Goal: Transaction & Acquisition: Download file/media

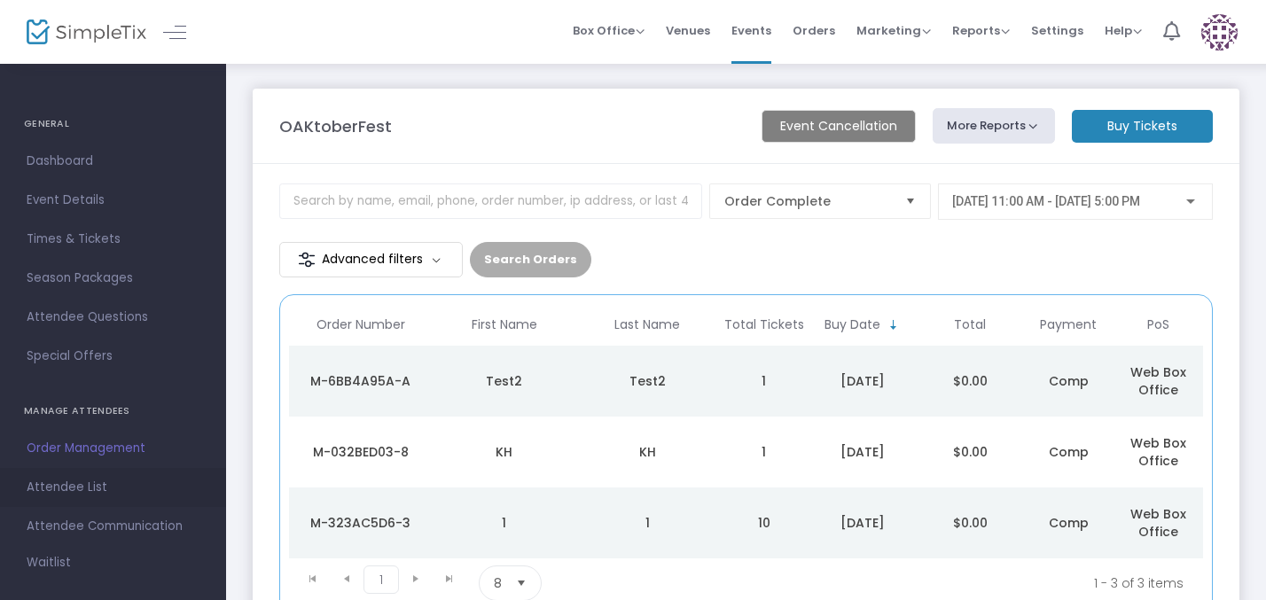
click at [130, 482] on span "Attendee List" at bounding box center [113, 487] width 173 height 23
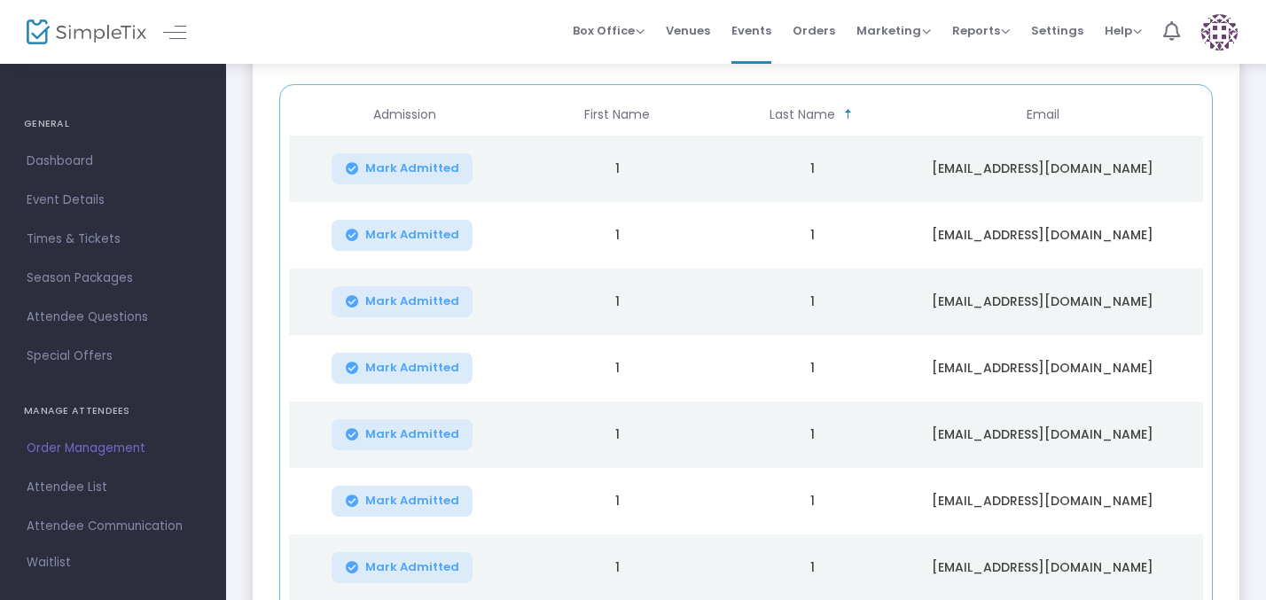
scroll to position [494, 0]
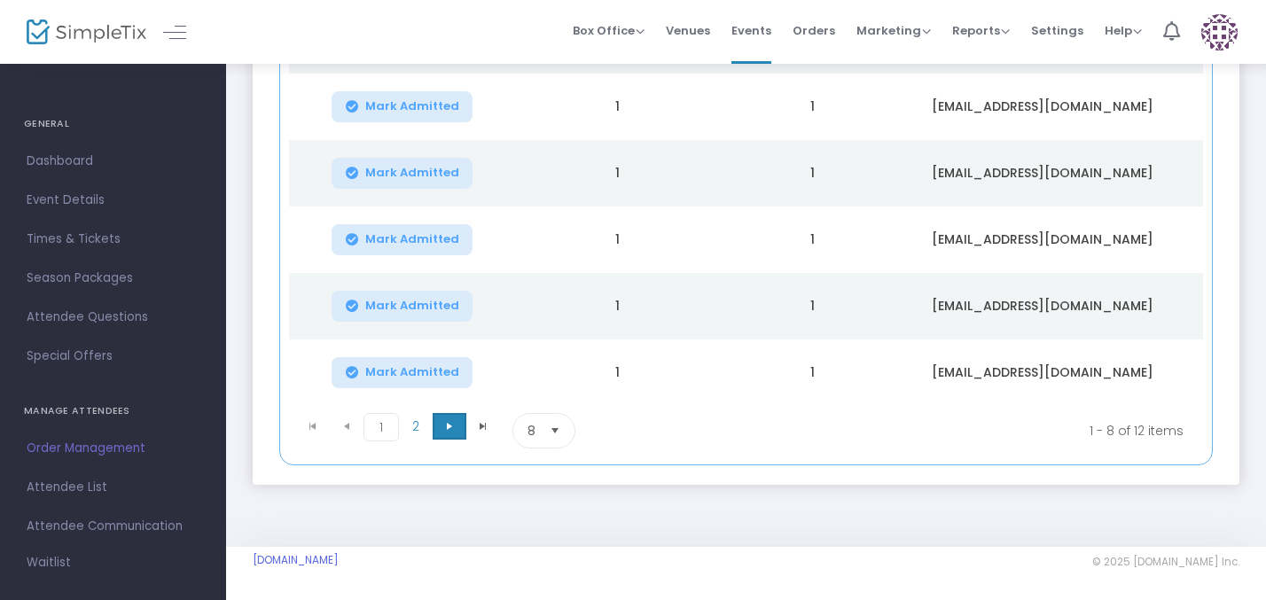
click at [445, 426] on span "Go to the next page" at bounding box center [449, 426] width 14 height 14
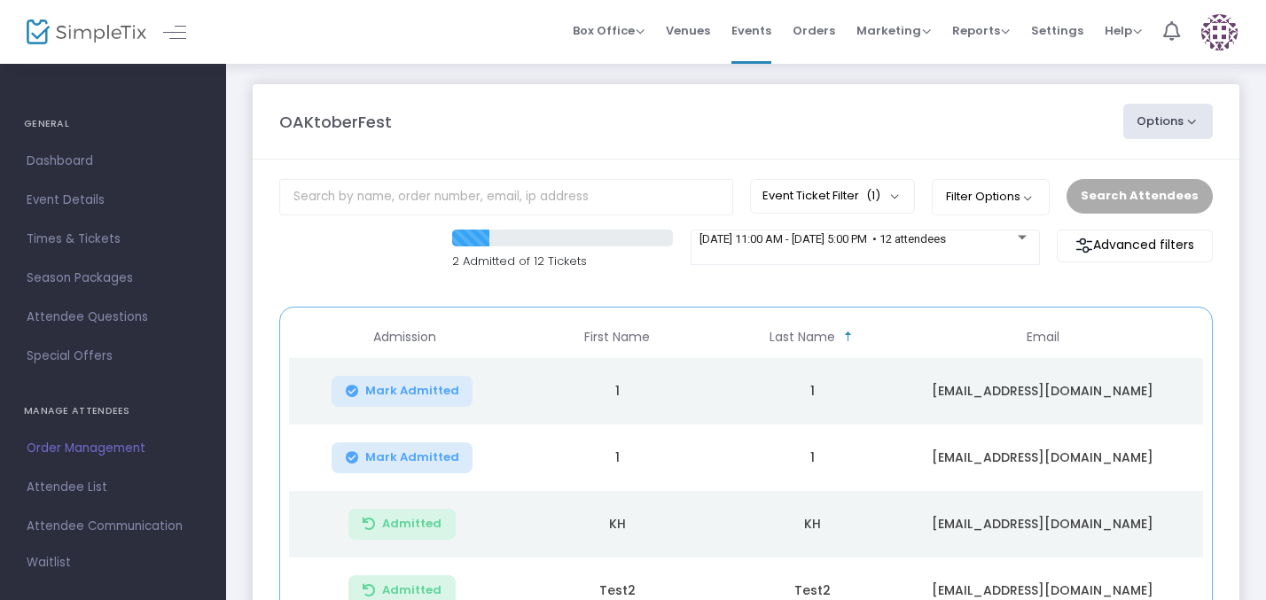
scroll to position [37, 0]
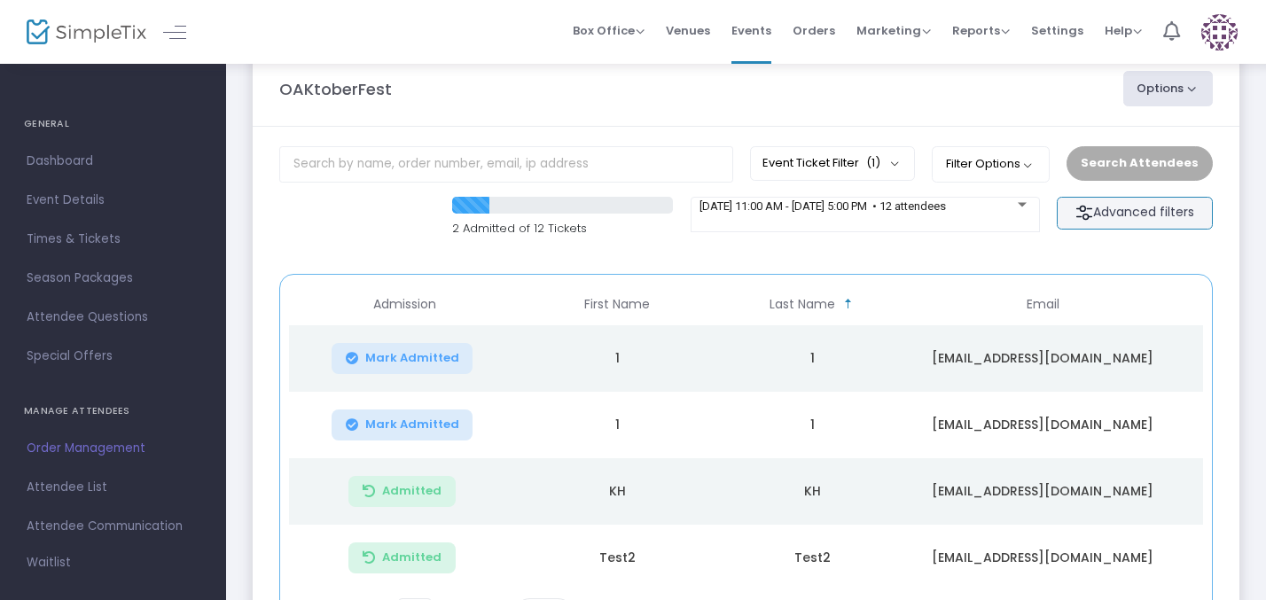
click at [1106, 213] on m-button "Advanced filters" at bounding box center [1135, 213] width 156 height 33
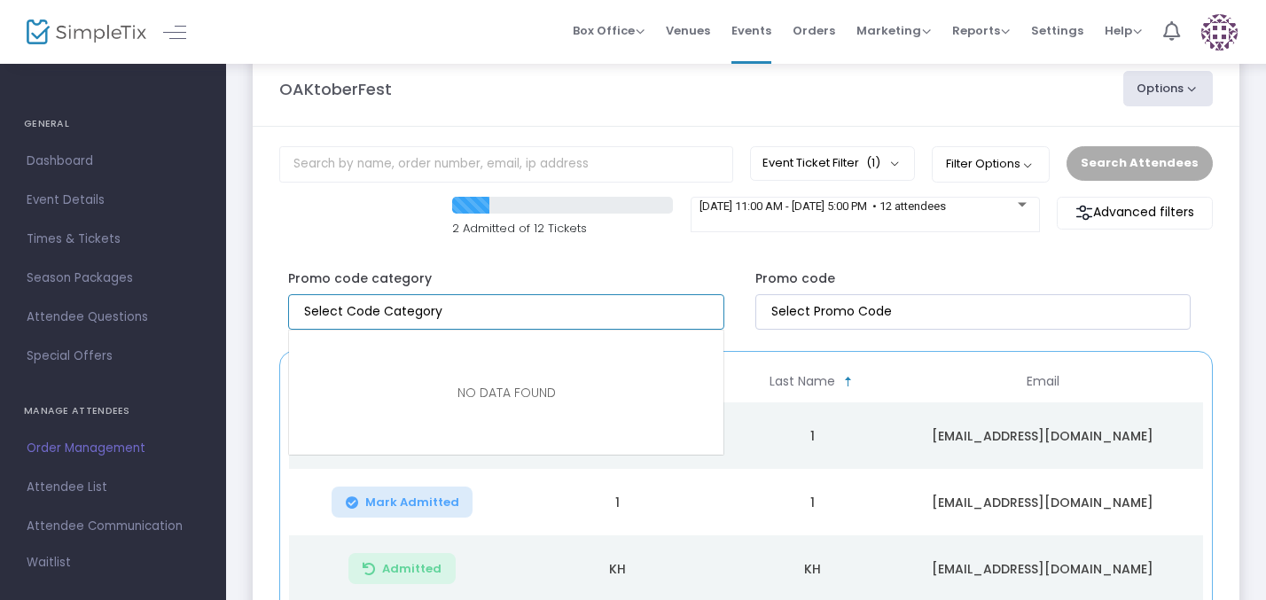
click at [559, 316] on input "NO DATA FOUND" at bounding box center [509, 311] width 411 height 19
click at [849, 298] on kendo-taglist at bounding box center [973, 312] width 434 height 34
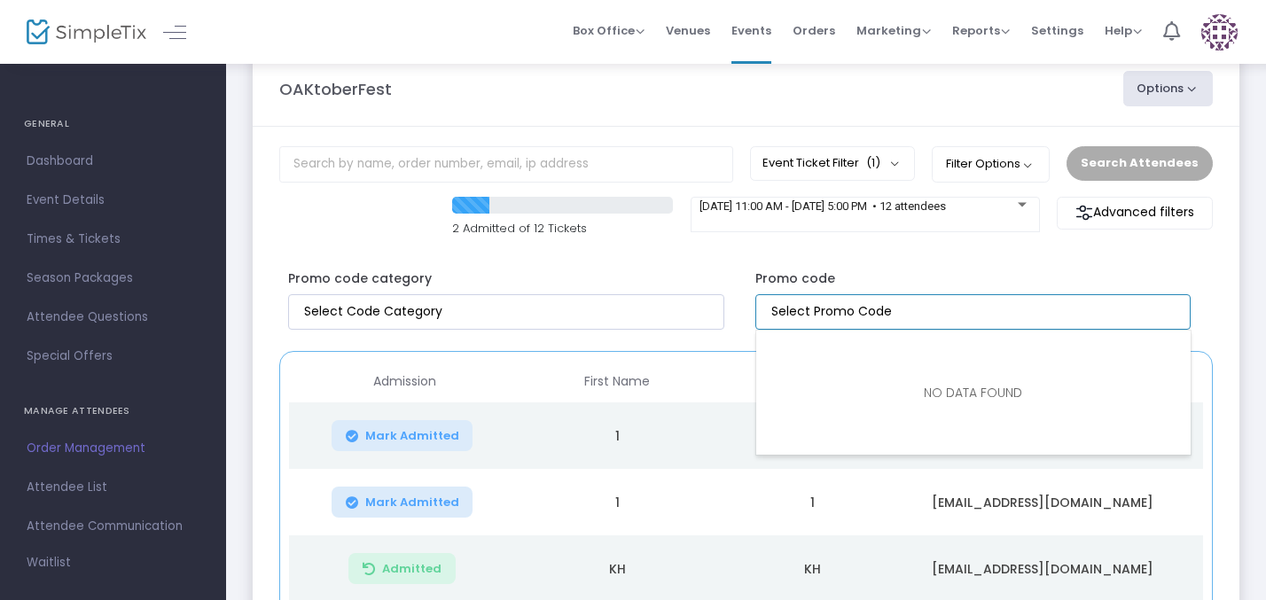
click at [851, 261] on div "Promo code" at bounding box center [980, 295] width 467 height 69
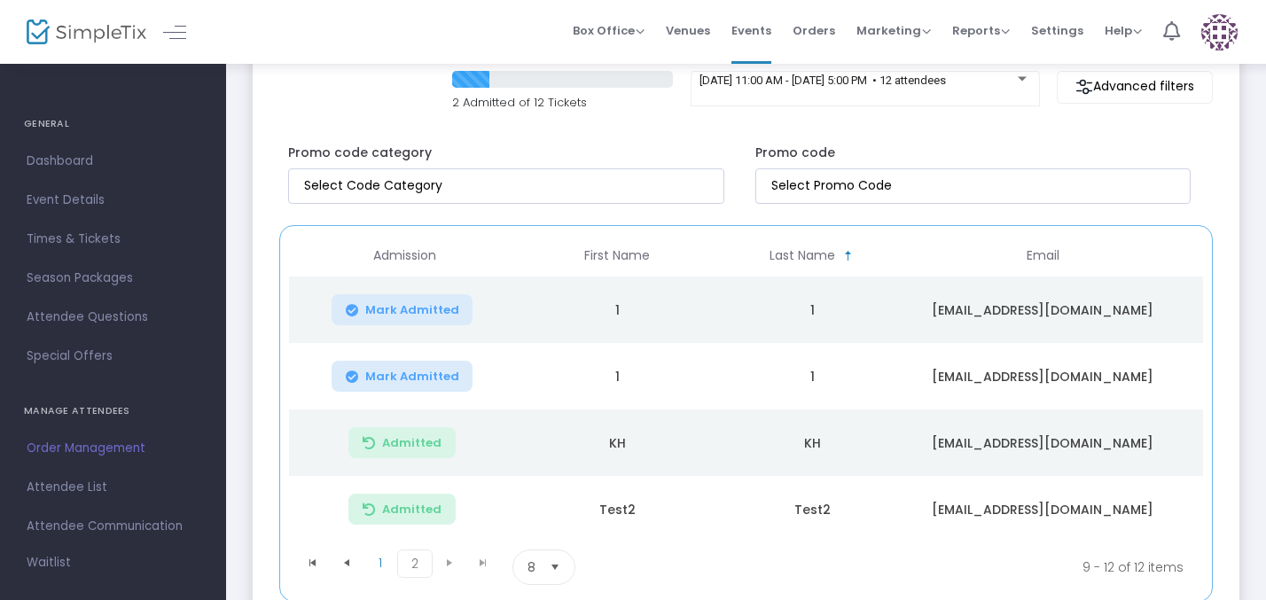
scroll to position [164, 0]
click at [489, 90] on div "2 Admitted of 12 Tickets" at bounding box center [562, 90] width 221 height 41
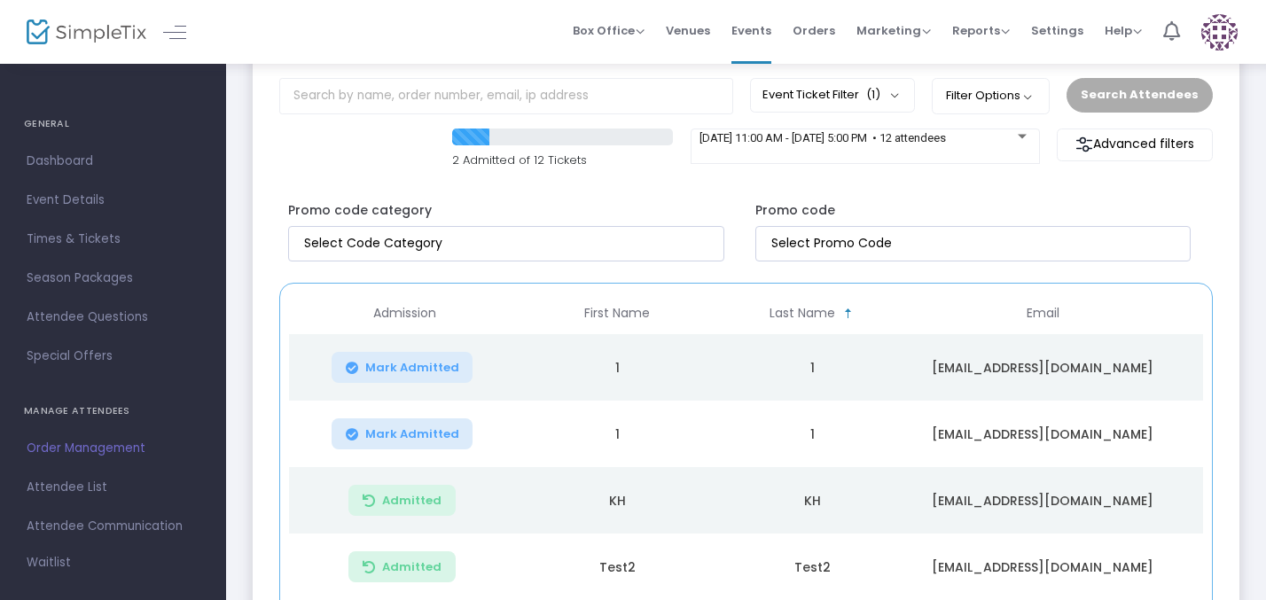
scroll to position [103, 0]
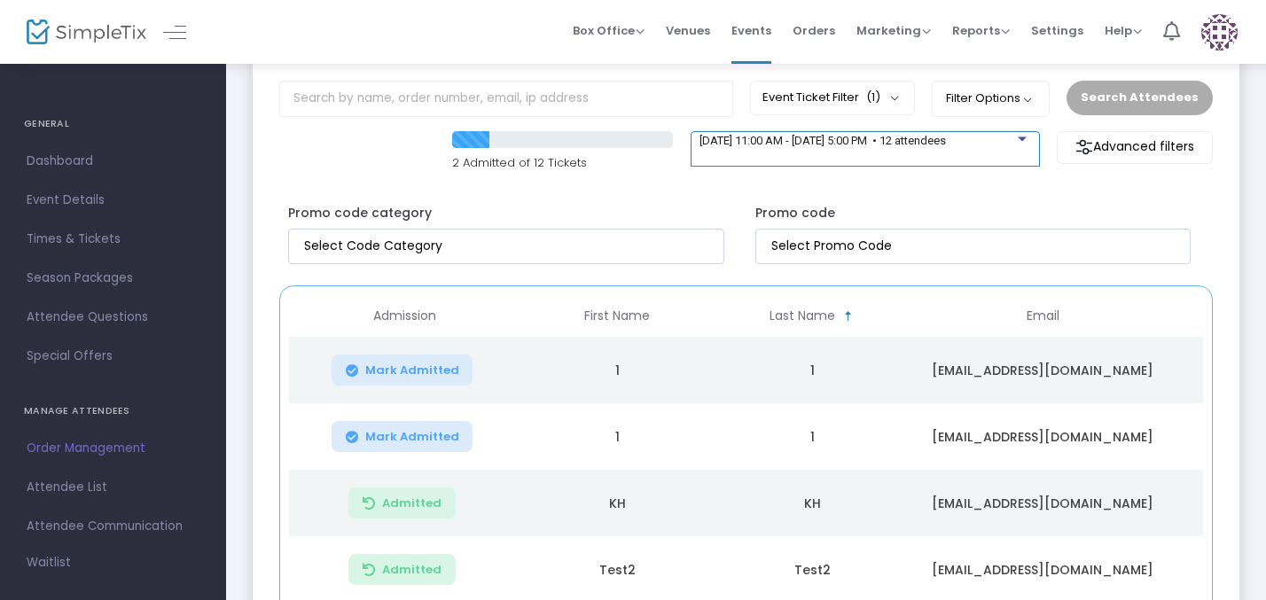
click at [891, 144] on span "[DATE] 11:00 AM - [DATE] 5:00 PM • 12 attendees" at bounding box center [823, 140] width 246 height 13
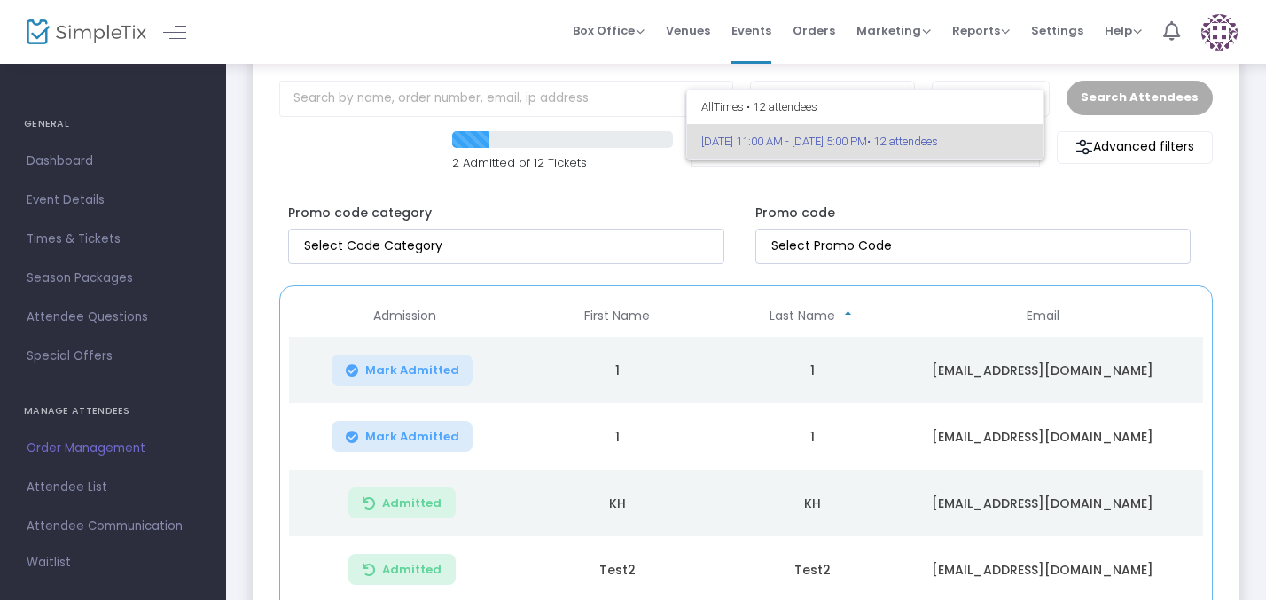
click at [1044, 195] on div at bounding box center [633, 300] width 1266 height 600
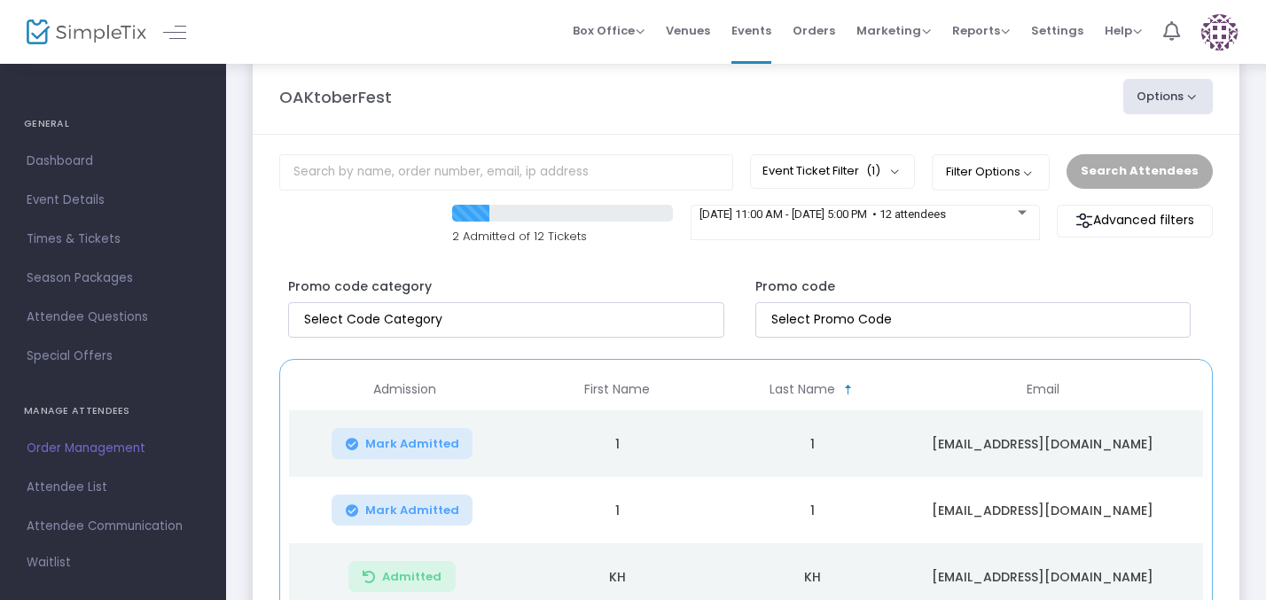
scroll to position [13, 0]
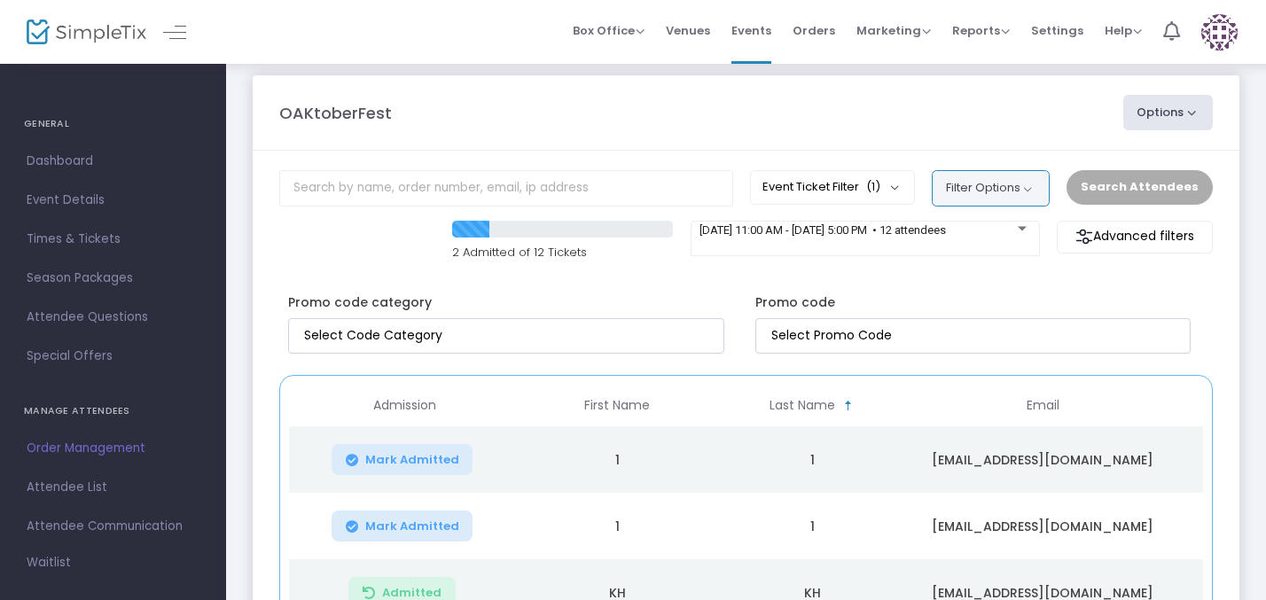
click at [1012, 183] on button "Filter Options" at bounding box center [991, 187] width 118 height 35
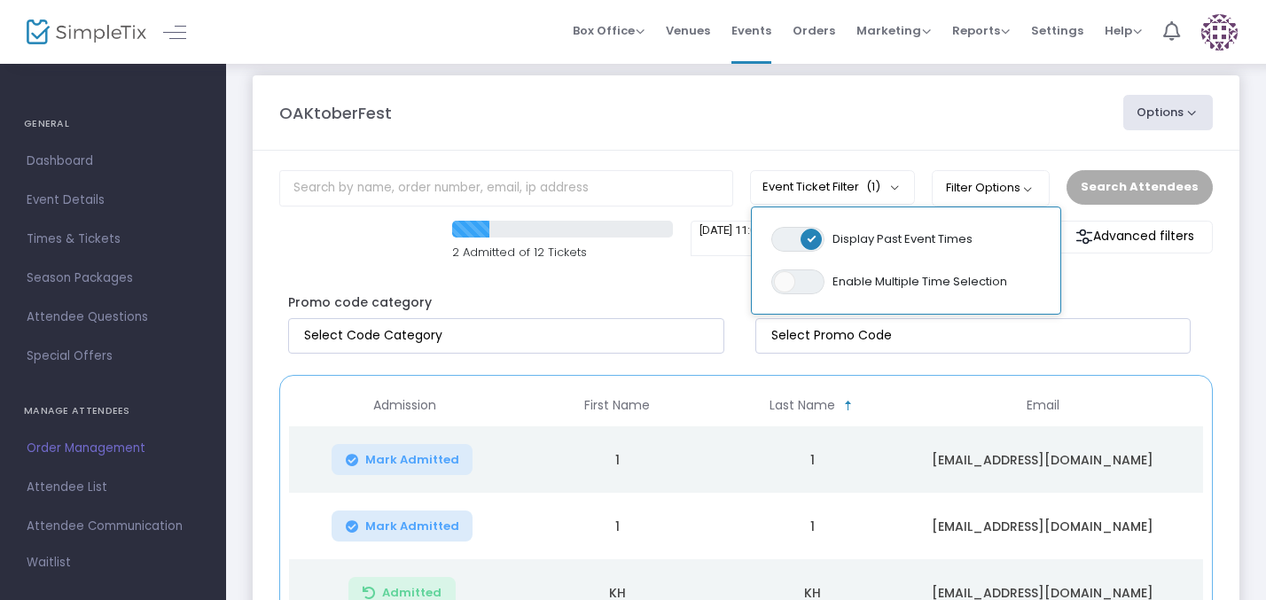
click at [983, 145] on m-panel-header "OAKtoberFest Options Export List Print Name Tags Export to Mailchimp Scan Report" at bounding box center [746, 112] width 987 height 75
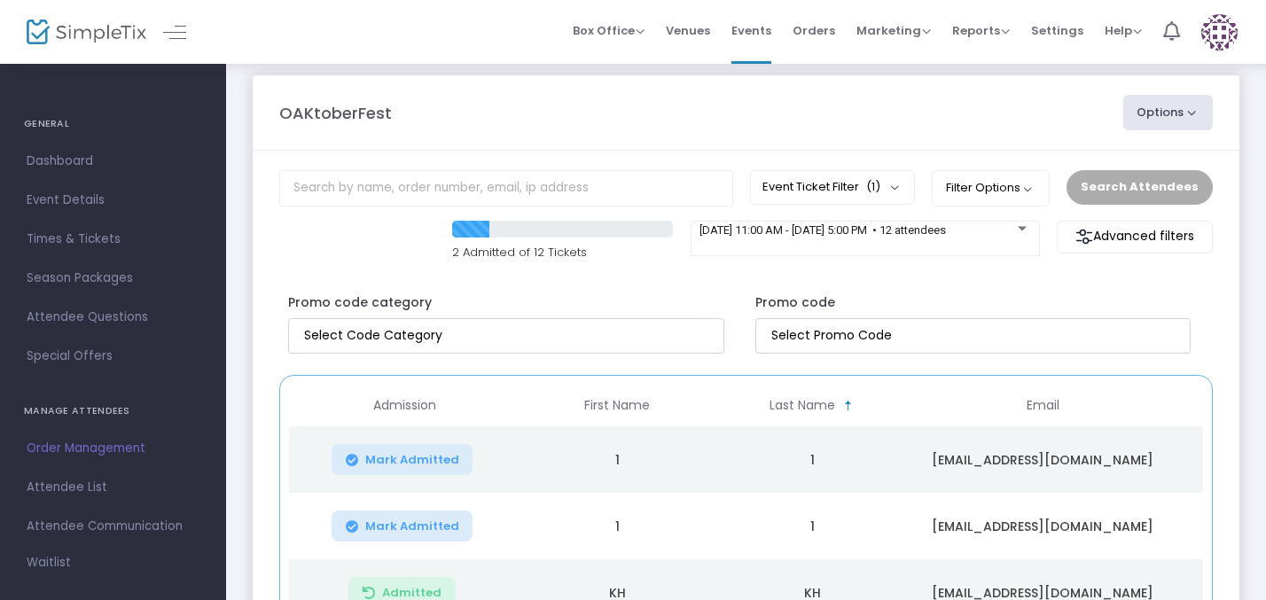
click at [1192, 119] on button "Options" at bounding box center [1168, 112] width 90 height 35
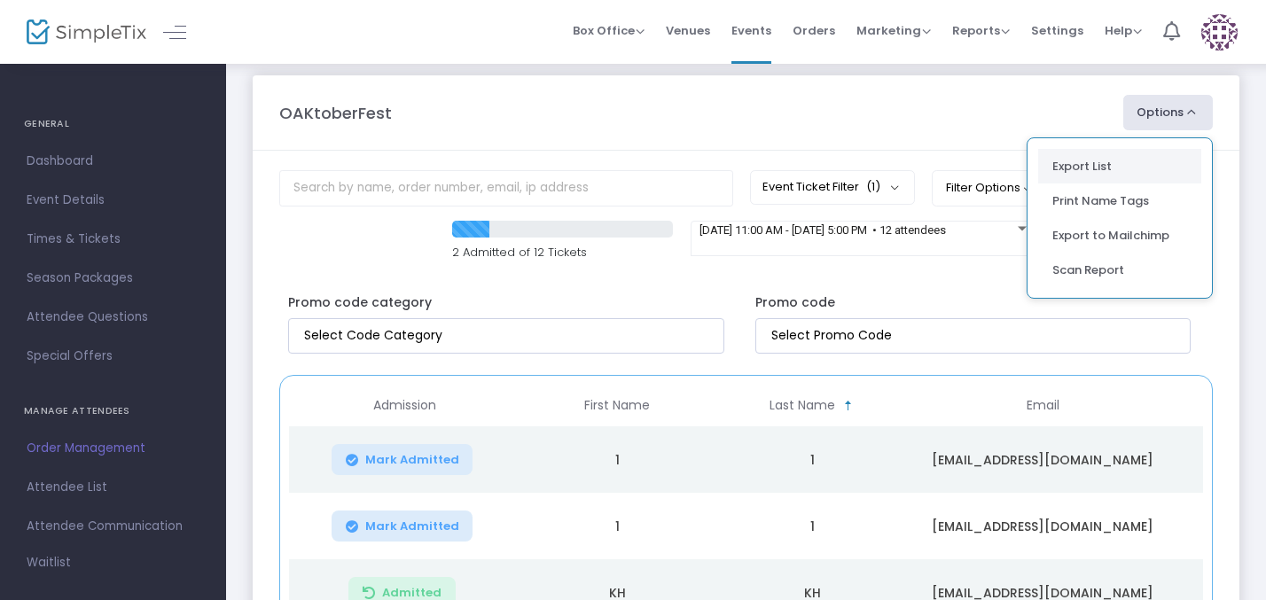
click at [1111, 153] on li "Export List" at bounding box center [1119, 166] width 163 height 35
radio input "false"
radio input "true"
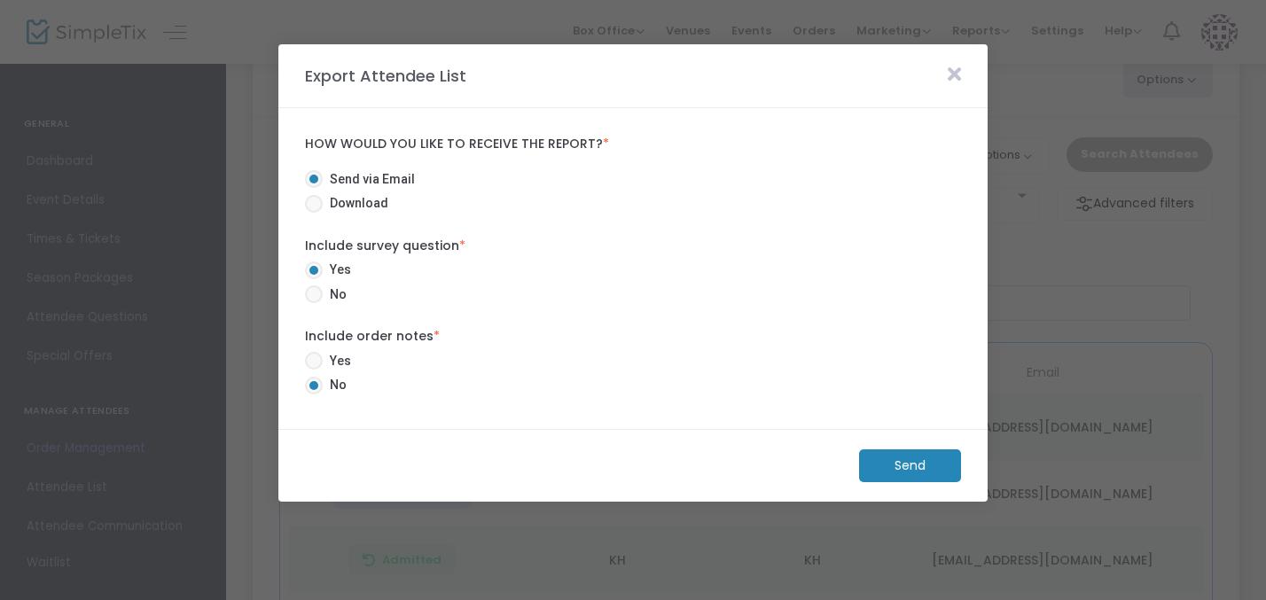
scroll to position [52, 0]
click at [322, 207] on span at bounding box center [314, 204] width 18 height 18
click at [314, 213] on input "Download" at bounding box center [313, 213] width 1 height 1
radio input "true"
click at [319, 356] on span at bounding box center [314, 361] width 18 height 18
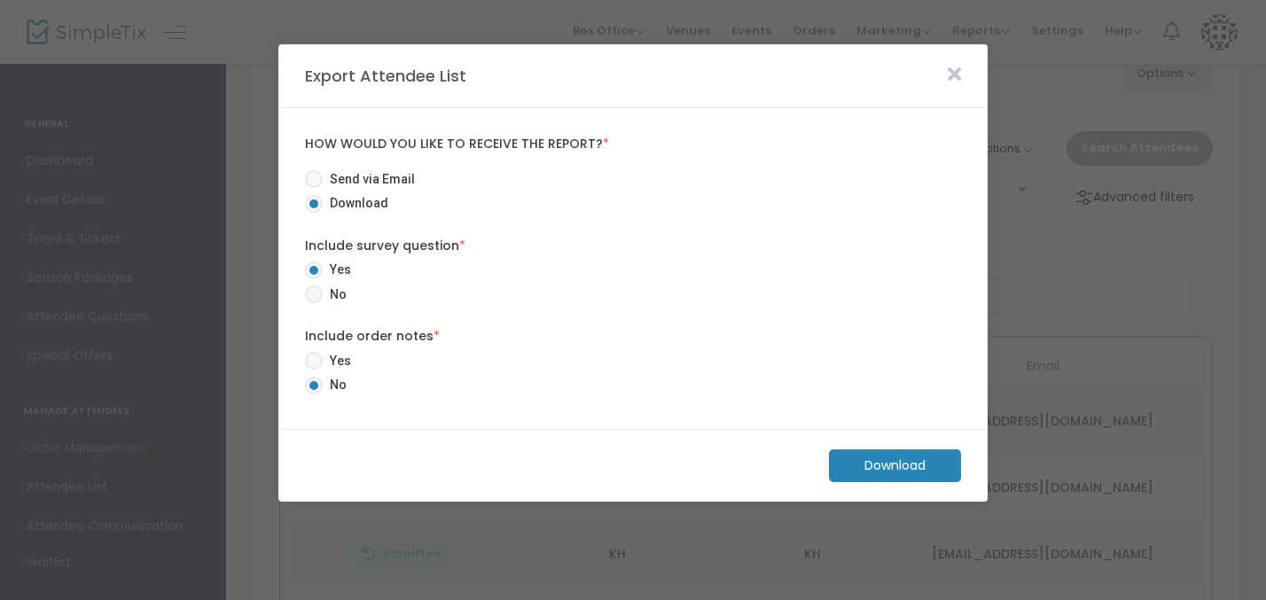
click at [314, 370] on input "Yes" at bounding box center [313, 370] width 1 height 1
radio input "true"
click at [912, 464] on m-button "Download" at bounding box center [895, 466] width 132 height 33
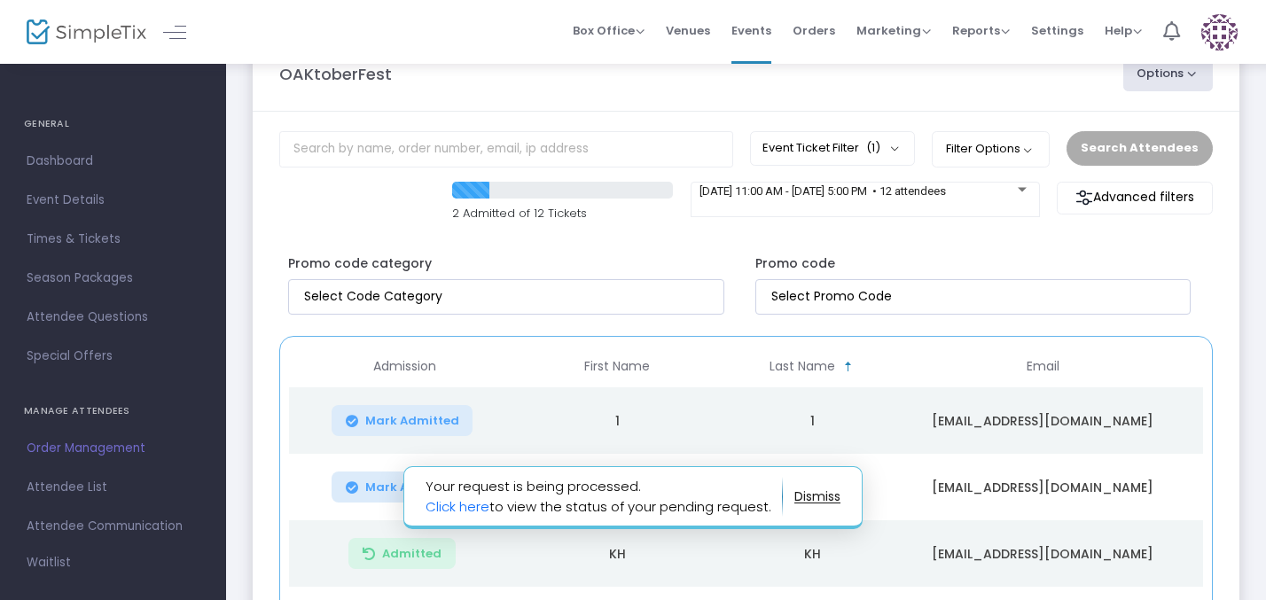
click at [475, 567] on div "Admitted" at bounding box center [404, 553] width 222 height 31
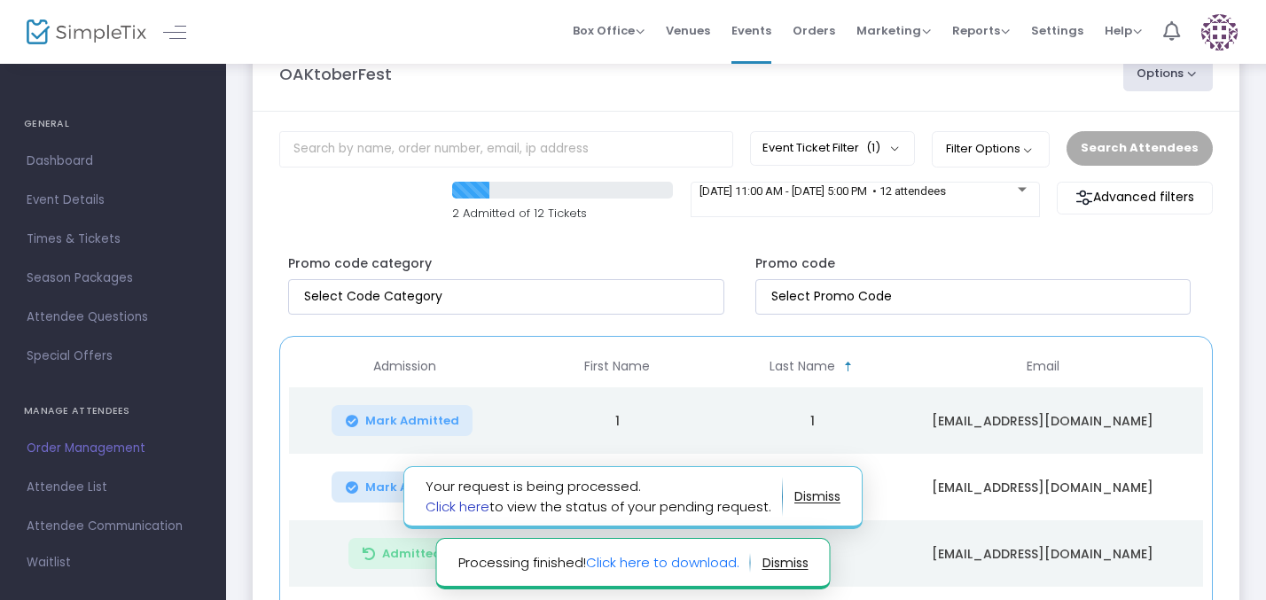
click at [468, 507] on link "Click here" at bounding box center [458, 506] width 64 height 19
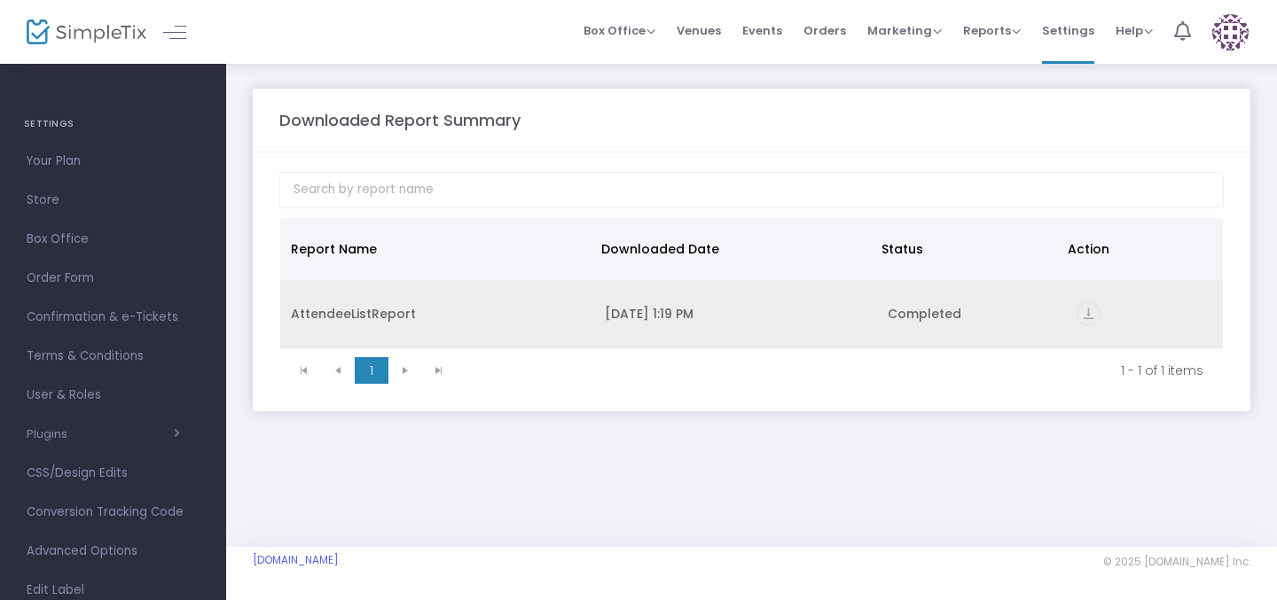
click at [1092, 310] on icon "vertical_align_bottom" at bounding box center [1088, 314] width 24 height 24
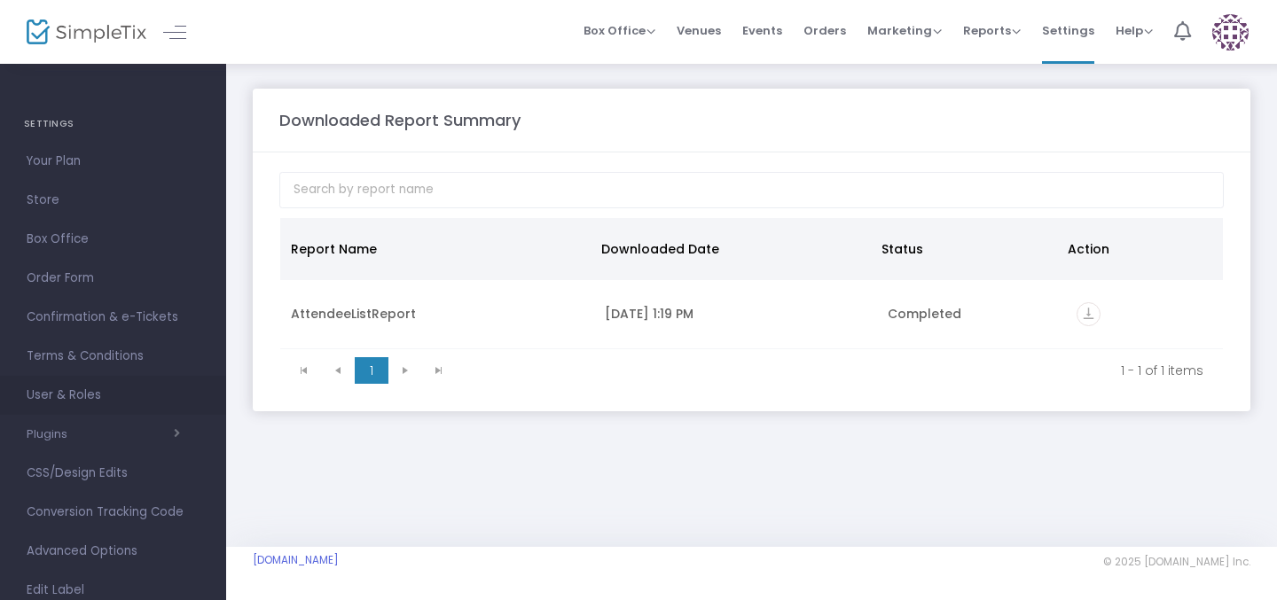
click at [82, 390] on span "User & Roles" at bounding box center [113, 395] width 173 height 23
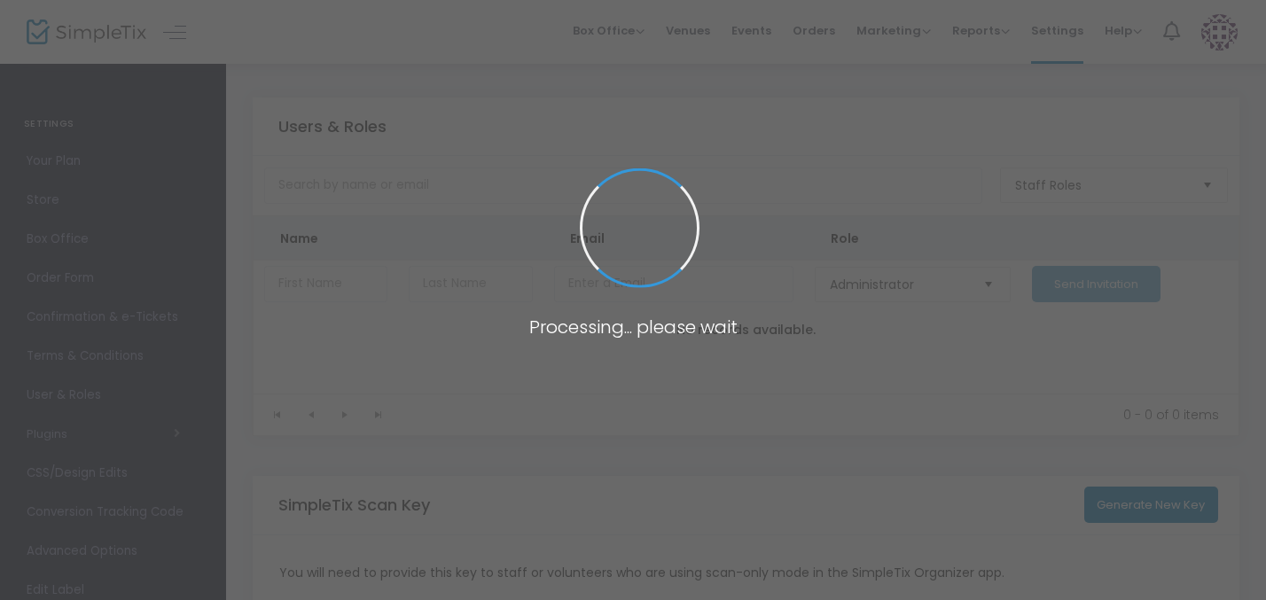
type input "Q9ZTT"
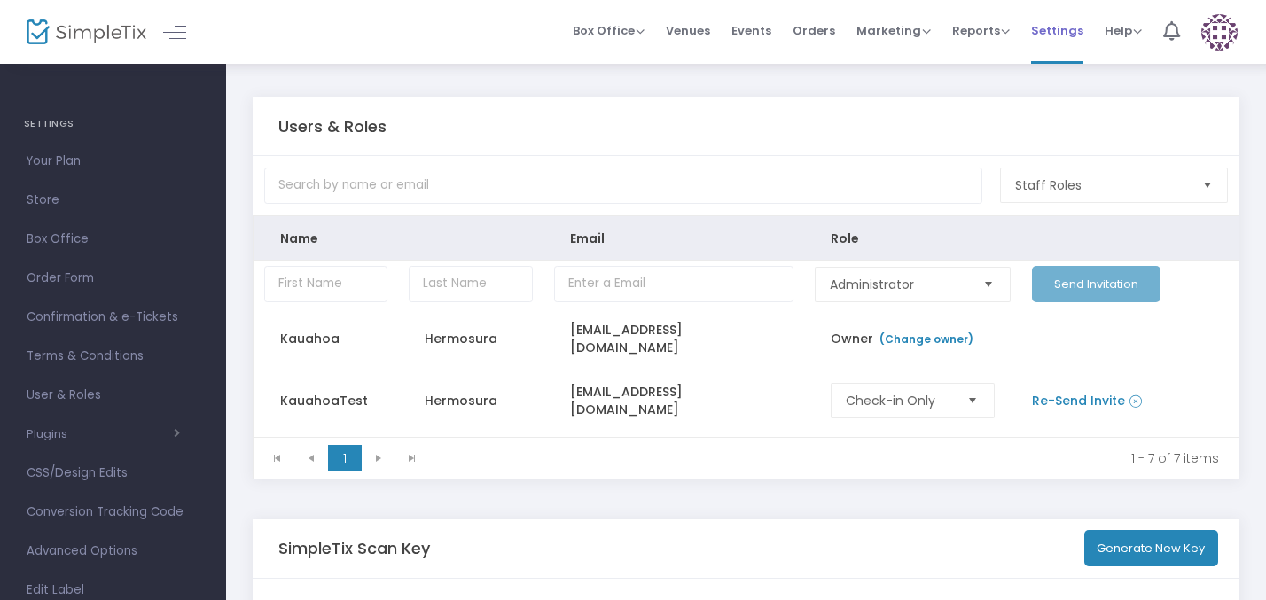
click at [1059, 33] on span "Settings" at bounding box center [1057, 30] width 52 height 45
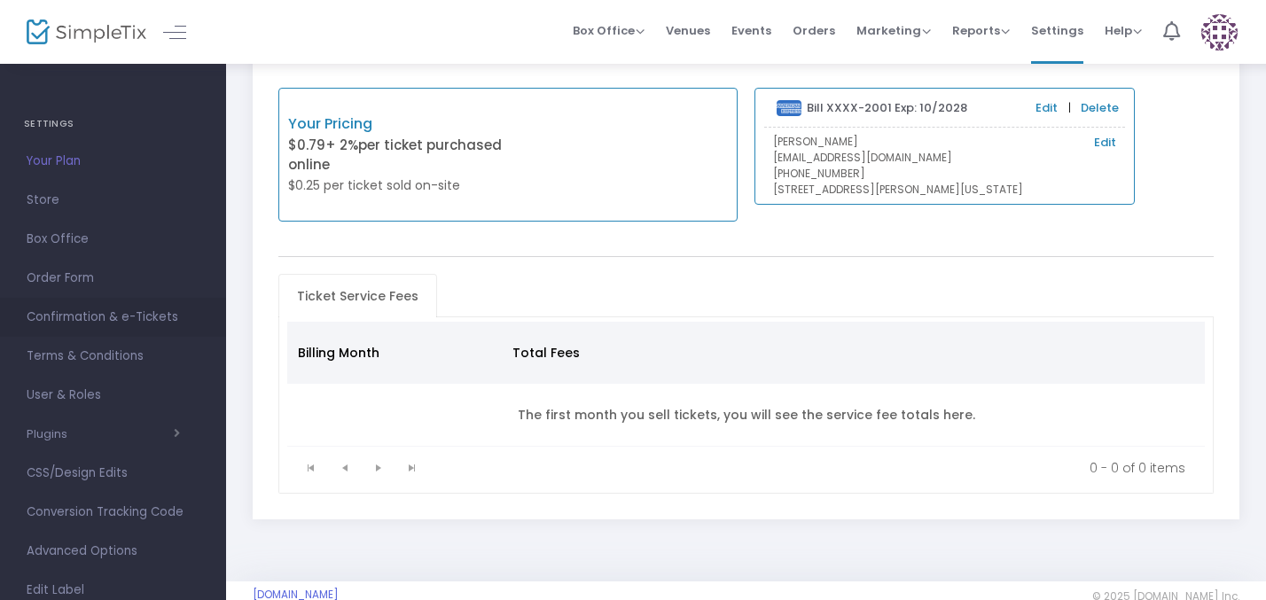
scroll to position [66, 0]
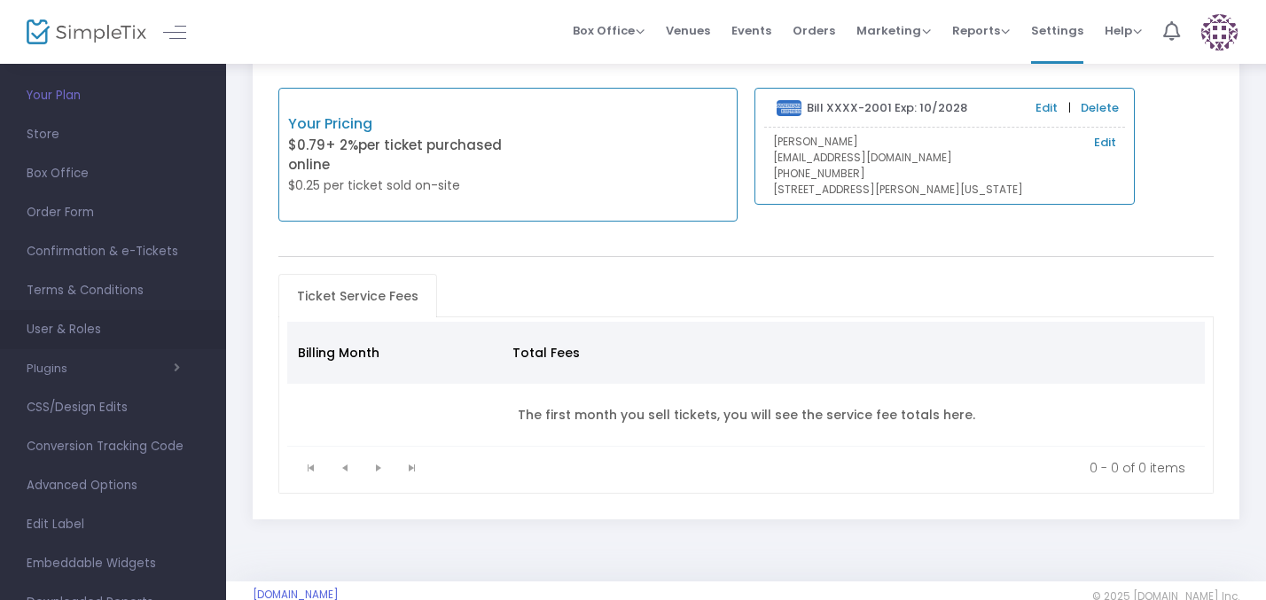
click at [50, 339] on span "User & Roles" at bounding box center [113, 329] width 173 height 23
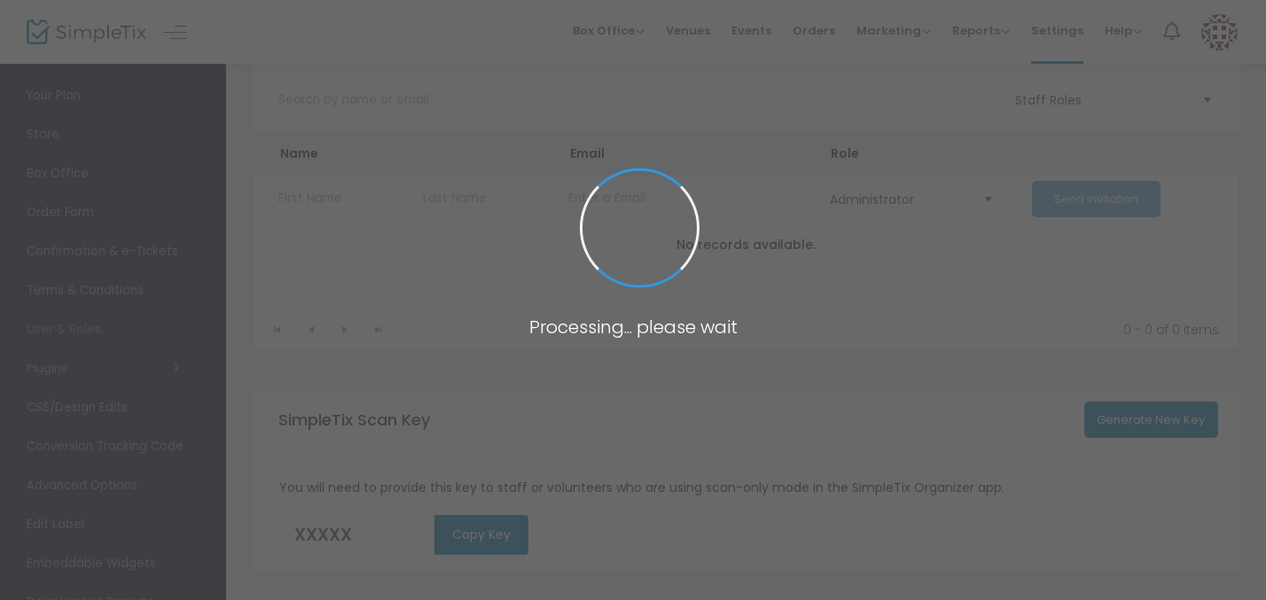
scroll to position [150, 0]
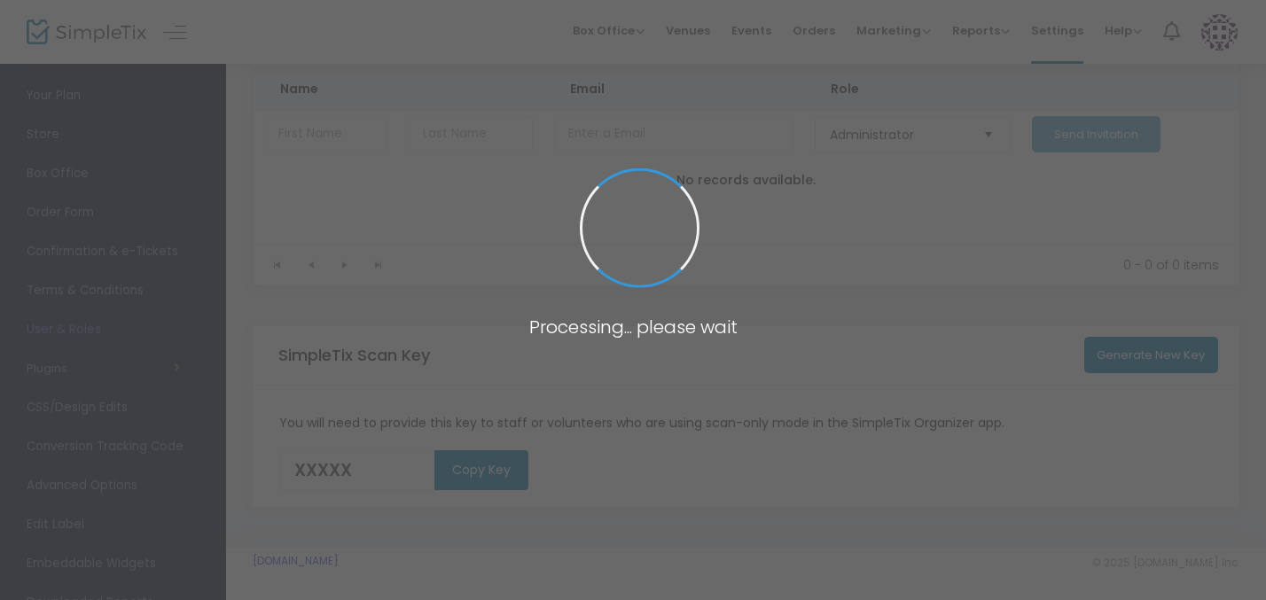
type input "Q9ZTT"
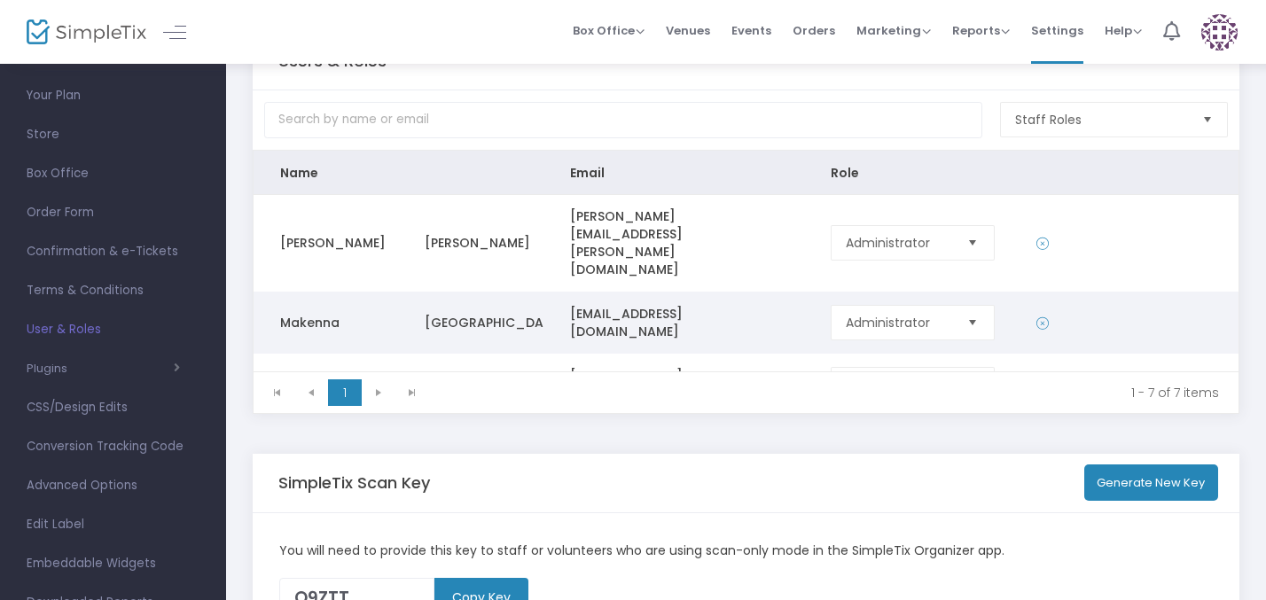
scroll to position [145, 0]
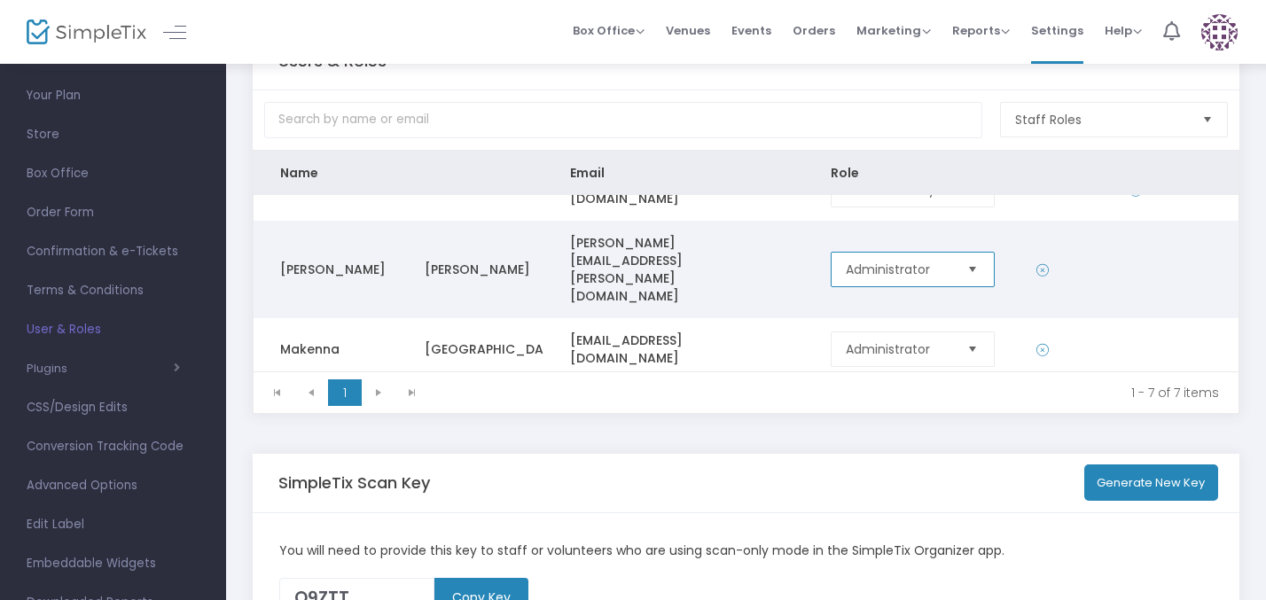
click at [925, 261] on span "Administrator" at bounding box center [899, 270] width 106 height 18
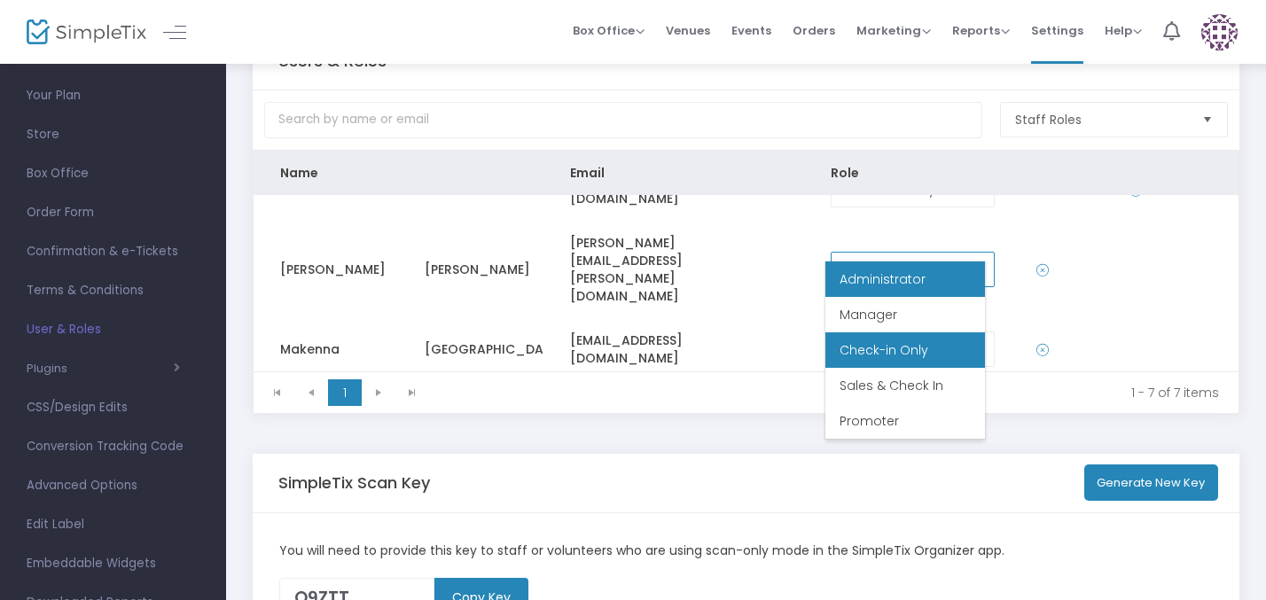
click at [910, 356] on span "Check-in Only" at bounding box center [884, 350] width 89 height 18
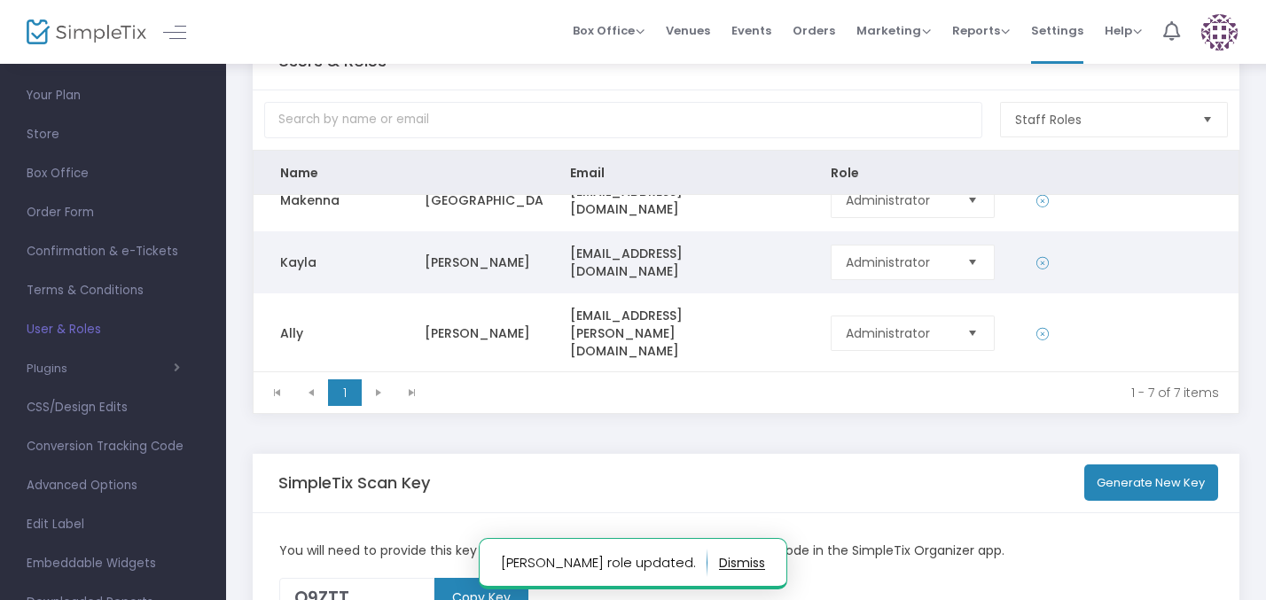
scroll to position [296, 0]
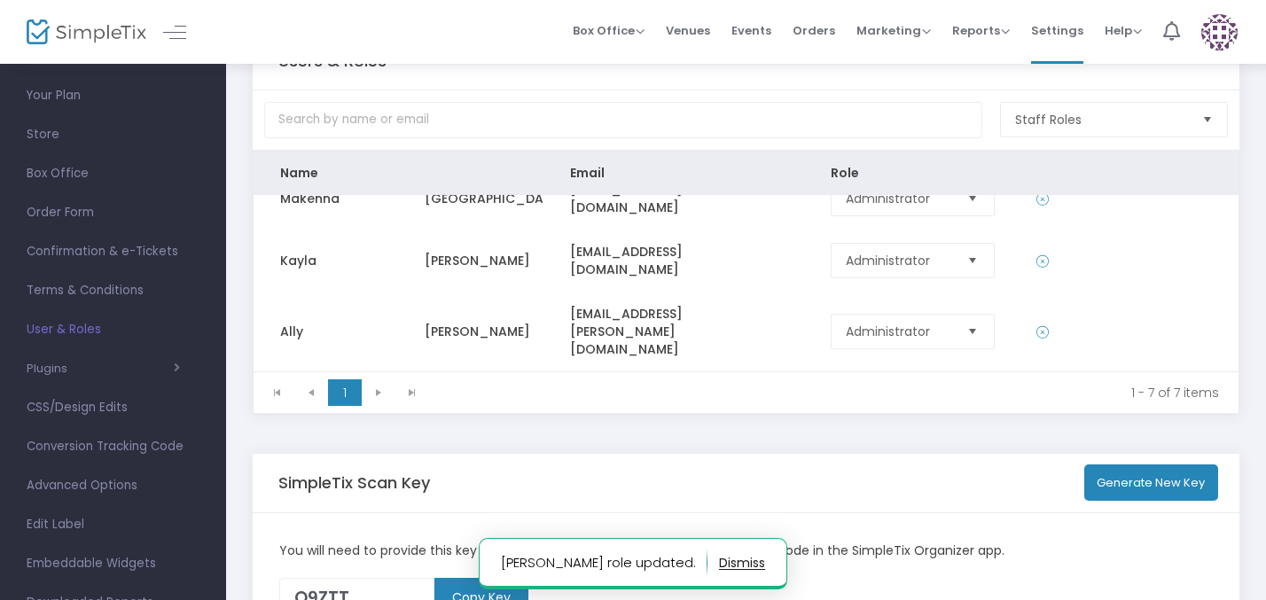
click at [926, 403] on span "Administrator" at bounding box center [899, 412] width 106 height 18
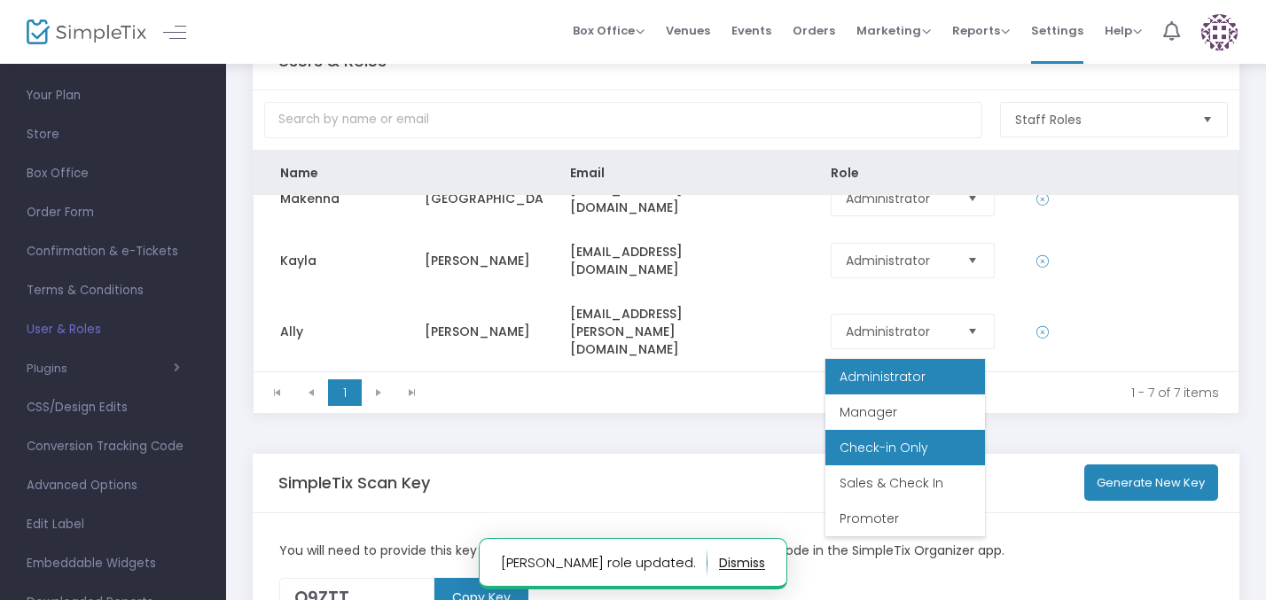
click at [917, 442] on span "Check-in Only" at bounding box center [884, 448] width 89 height 18
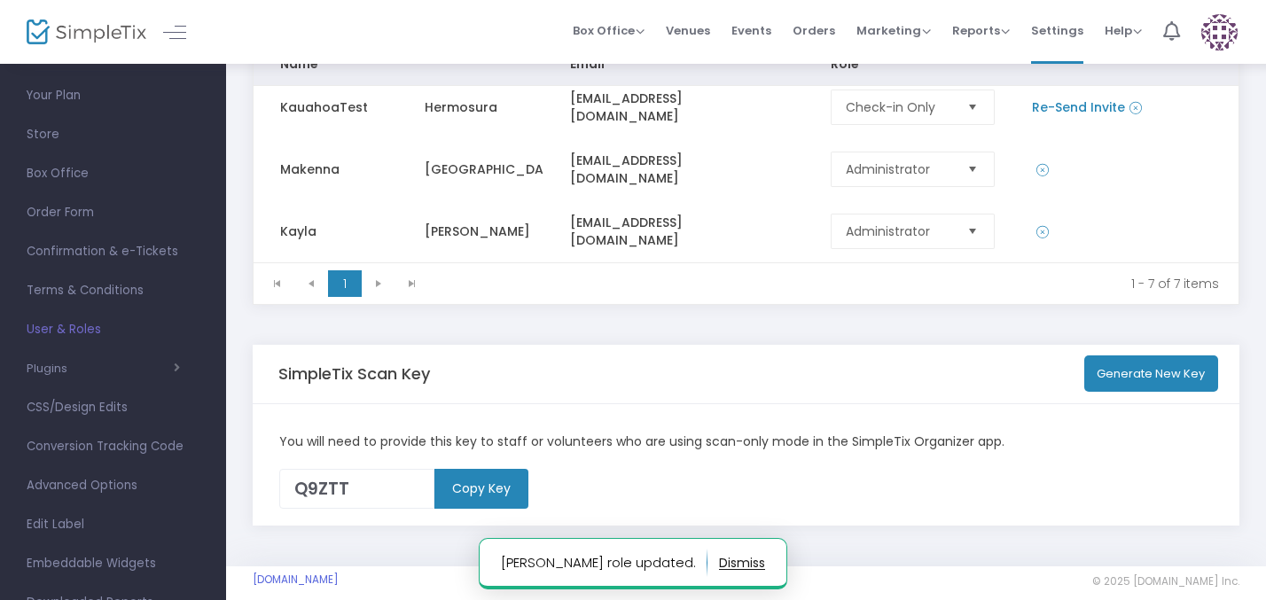
scroll to position [193, 0]
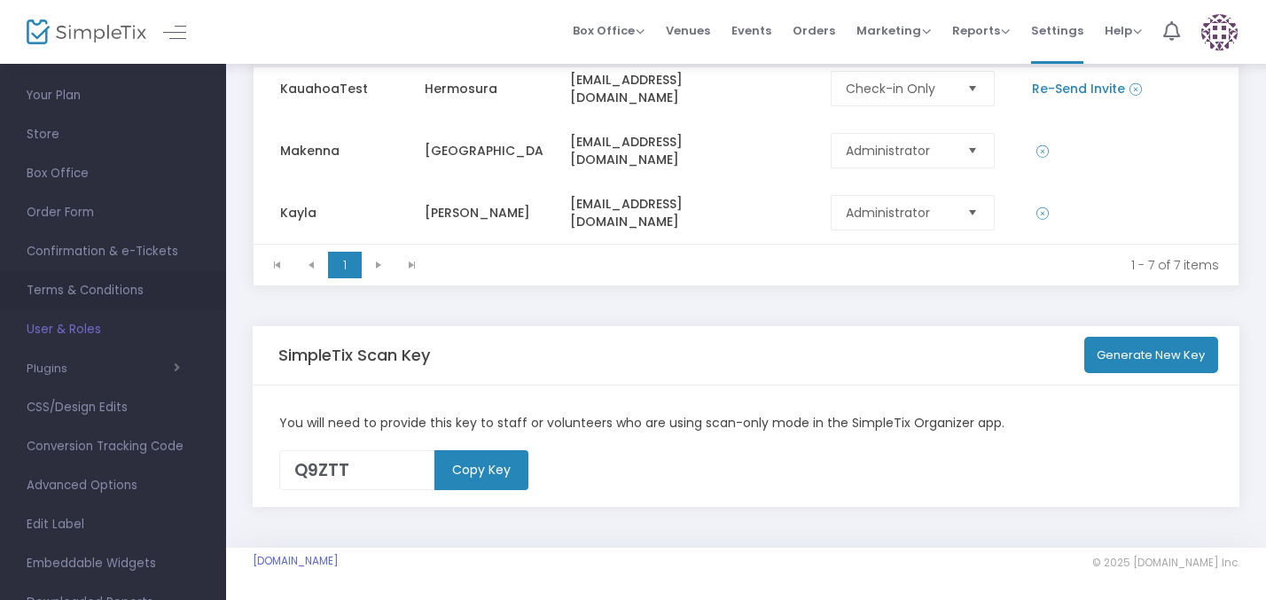
click at [119, 294] on span "Terms & Conditions" at bounding box center [113, 290] width 173 height 23
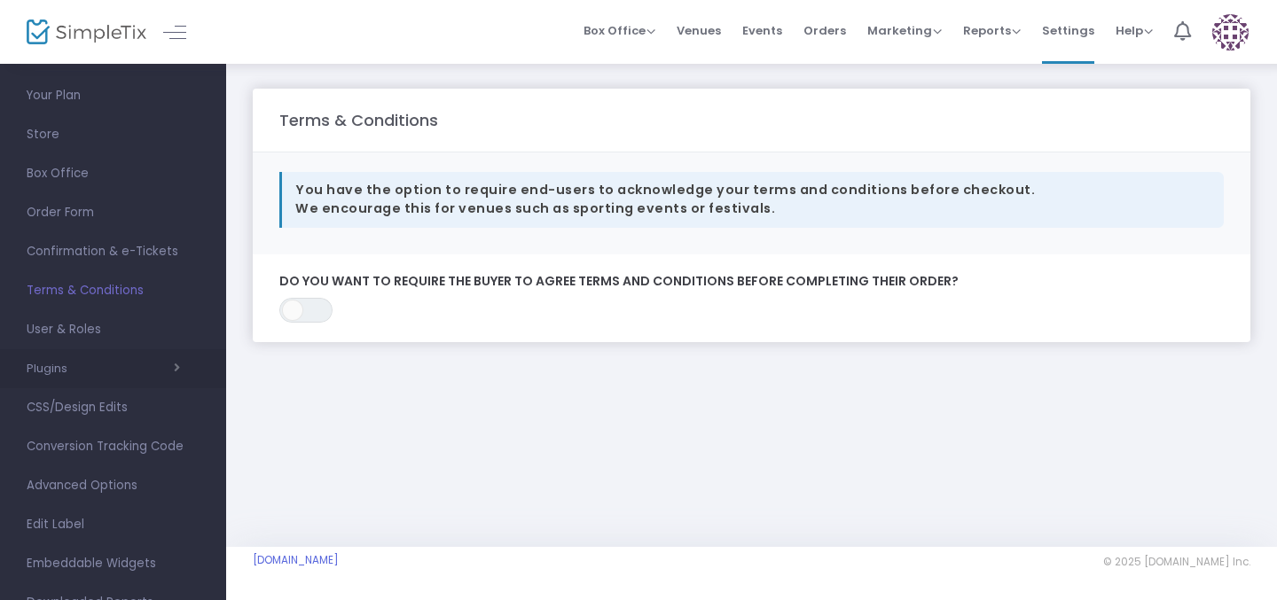
click at [102, 352] on div "Plugins Constant Contact Integrately Mailchimp Make (Integromat) Smartwaiver Za…" at bounding box center [113, 368] width 226 height 39
click at [113, 314] on link "User & Roles" at bounding box center [113, 329] width 226 height 39
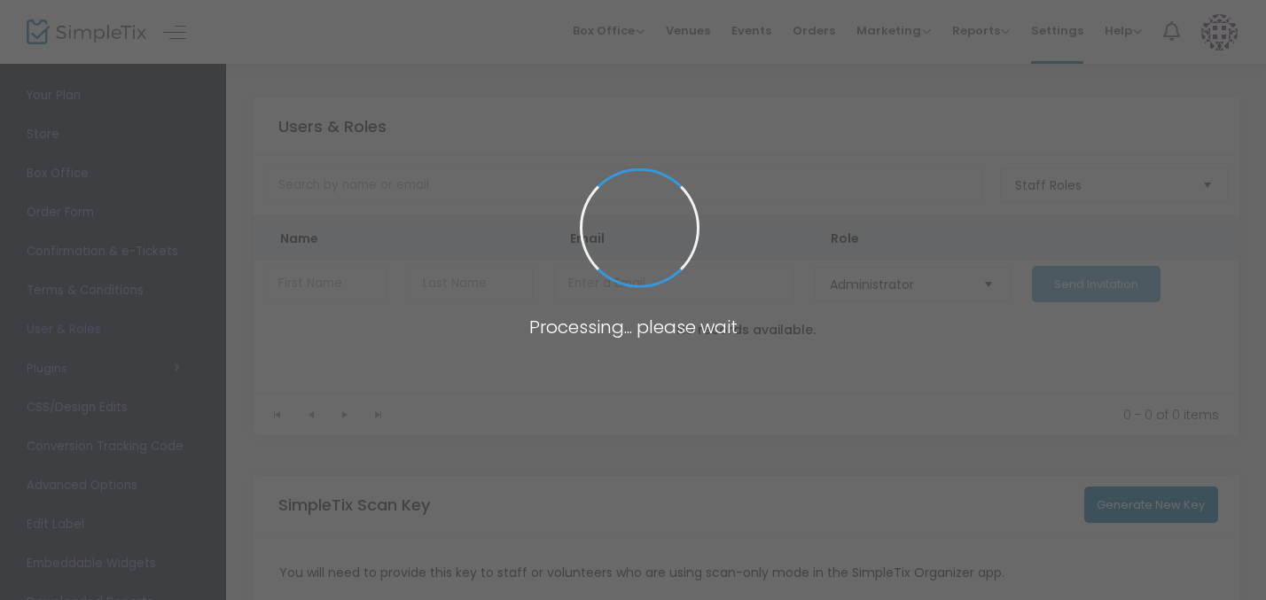
type input "Q9ZTT"
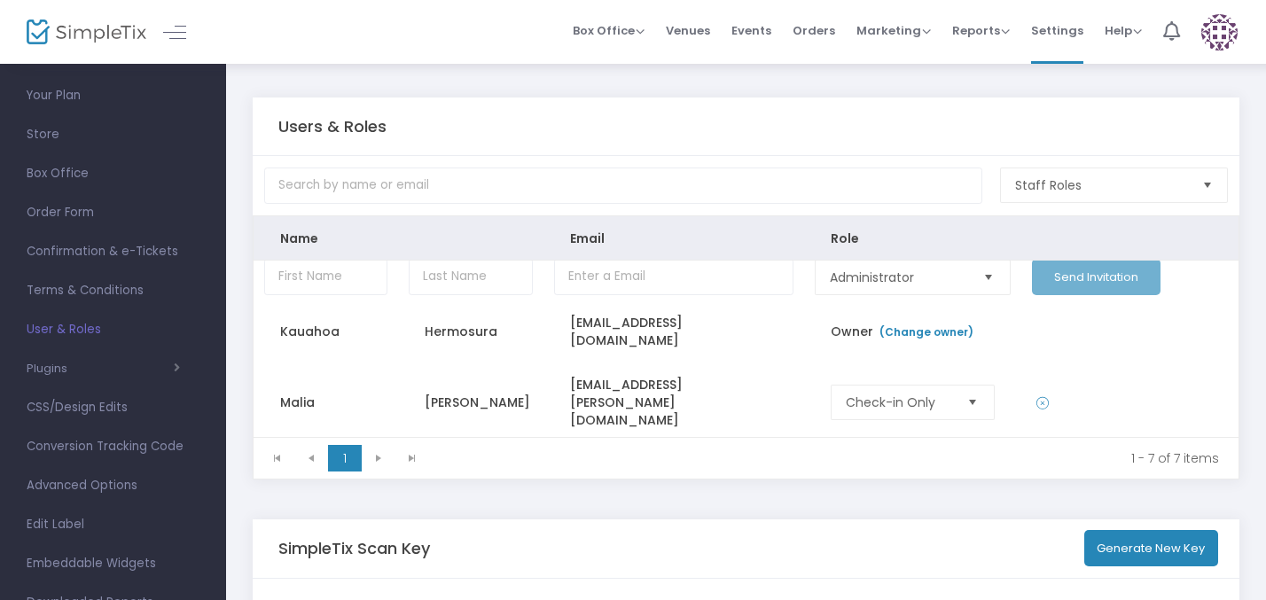
scroll to position [2, 0]
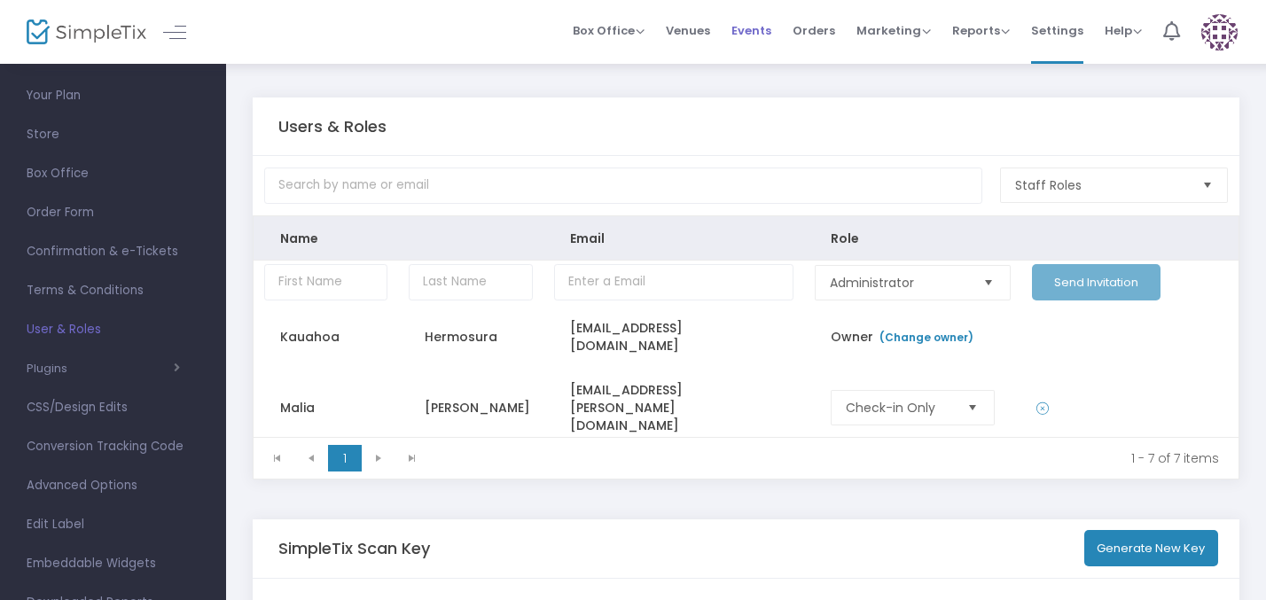
click at [749, 34] on span "Events" at bounding box center [751, 30] width 40 height 45
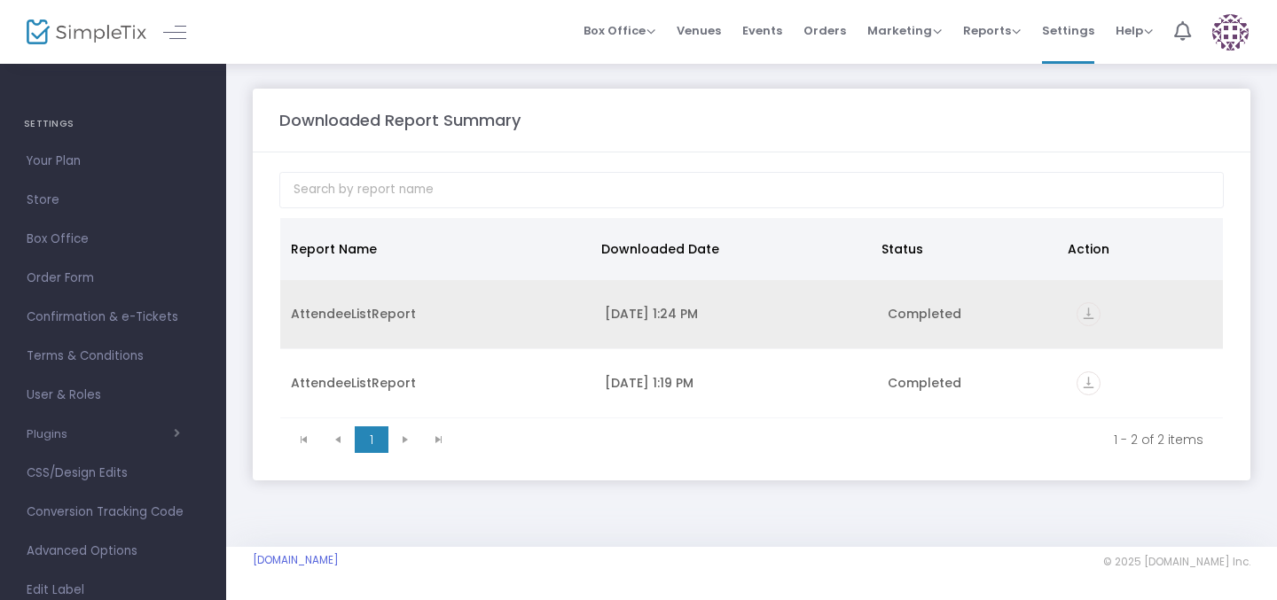
click at [1083, 311] on icon "vertical_align_bottom" at bounding box center [1088, 314] width 24 height 24
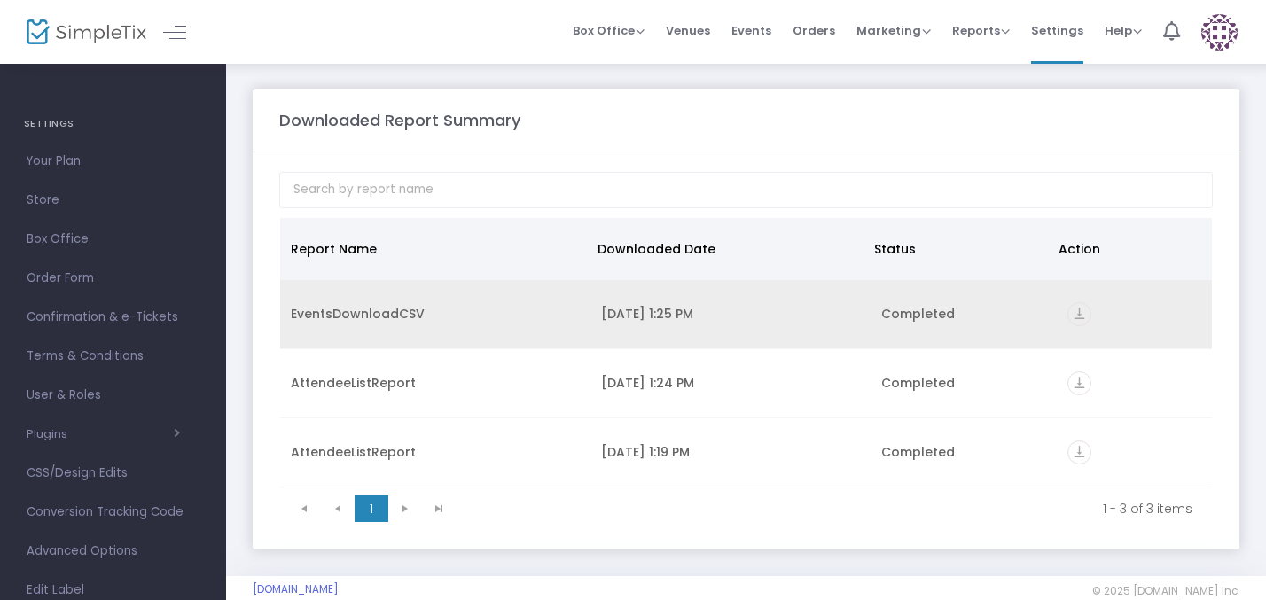
click at [1083, 311] on icon "vertical_align_bottom" at bounding box center [1079, 314] width 24 height 24
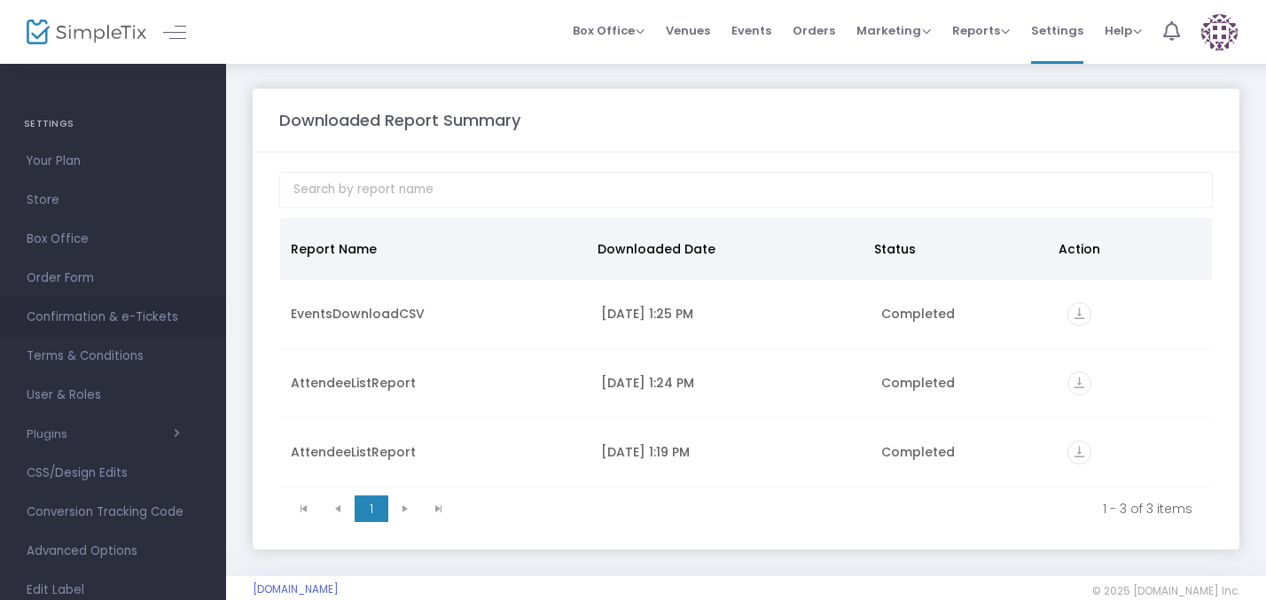
click at [96, 307] on span "Confirmation & e-Tickets" at bounding box center [113, 317] width 173 height 23
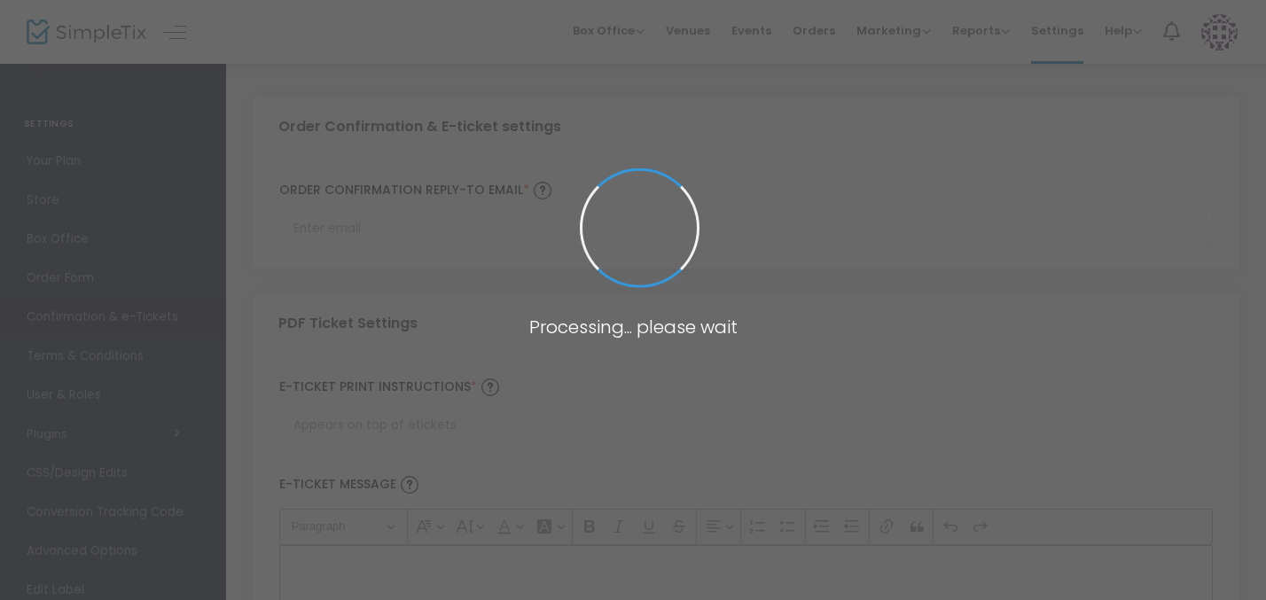
type input "[EMAIL_ADDRESS][DOMAIN_NAME]"
type input "Print and bring this ticket with you"
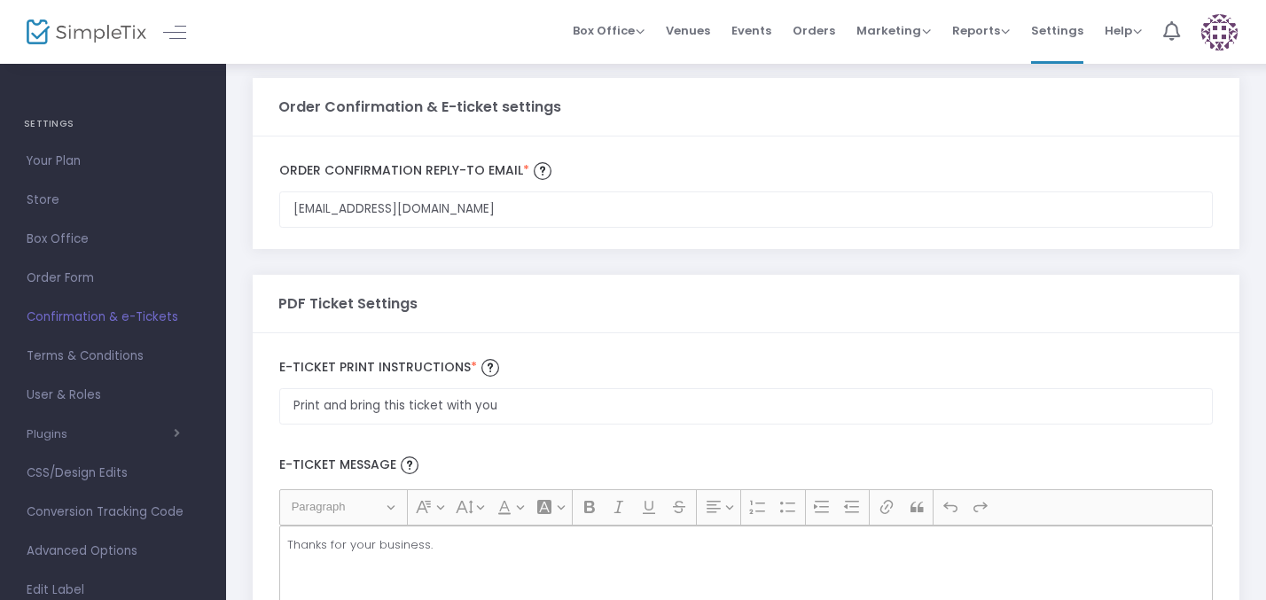
scroll to position [25, 0]
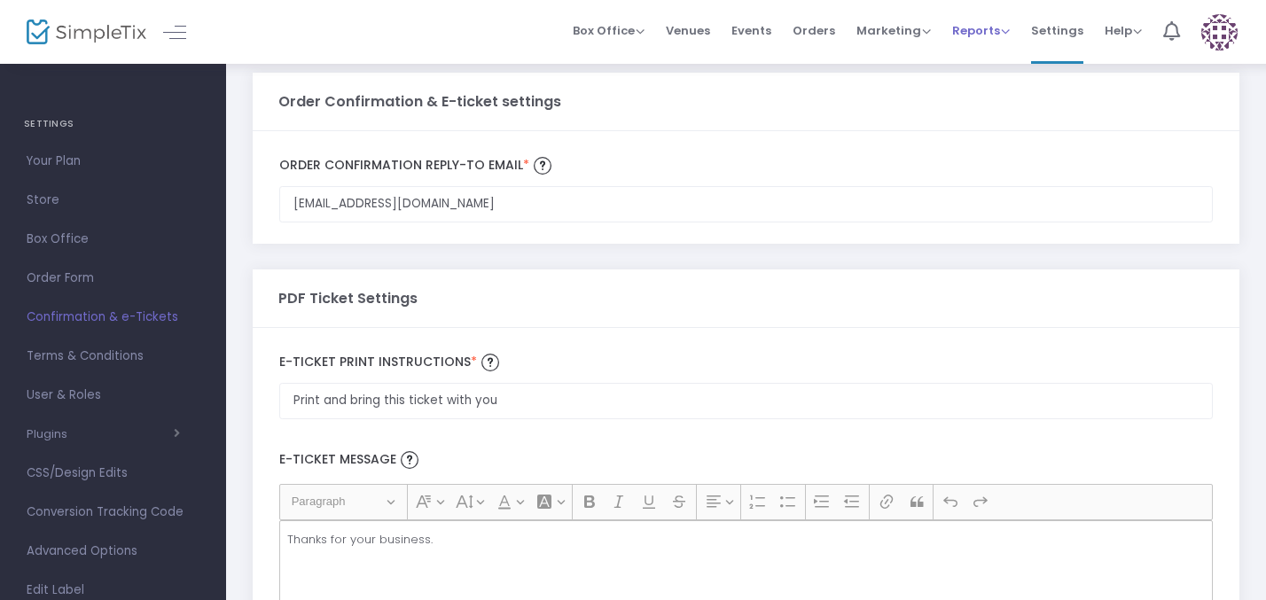
click at [981, 35] on span "Reports" at bounding box center [981, 30] width 58 height 17
click at [1006, 124] on li "Download" at bounding box center [1009, 129] width 115 height 35
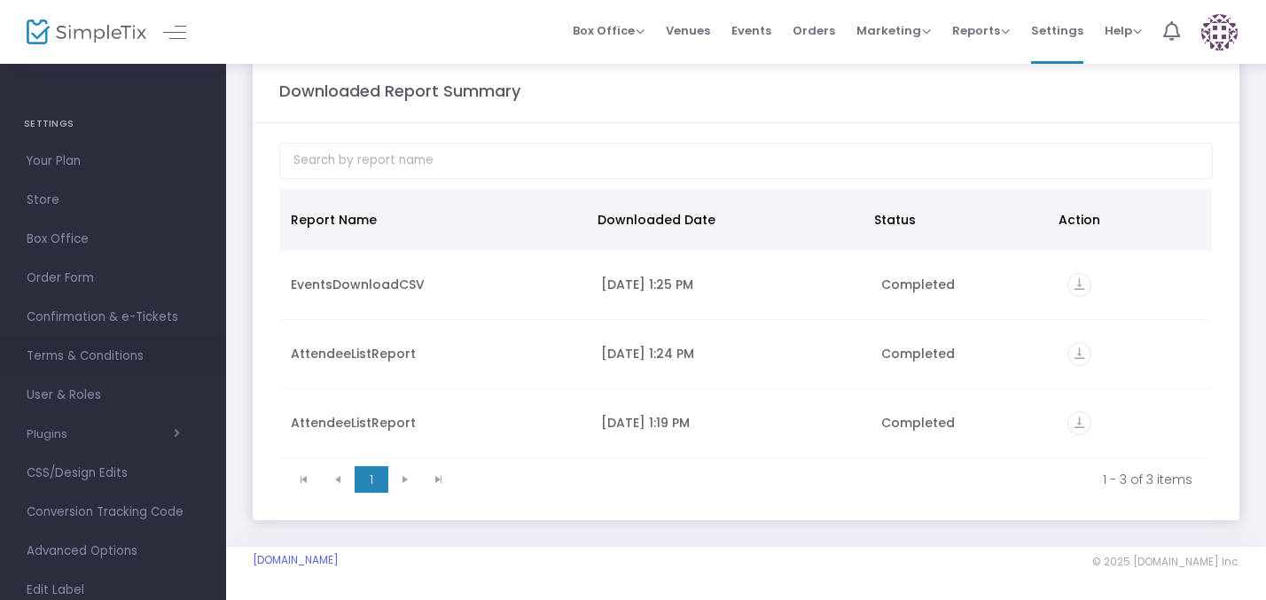
scroll to position [126, 0]
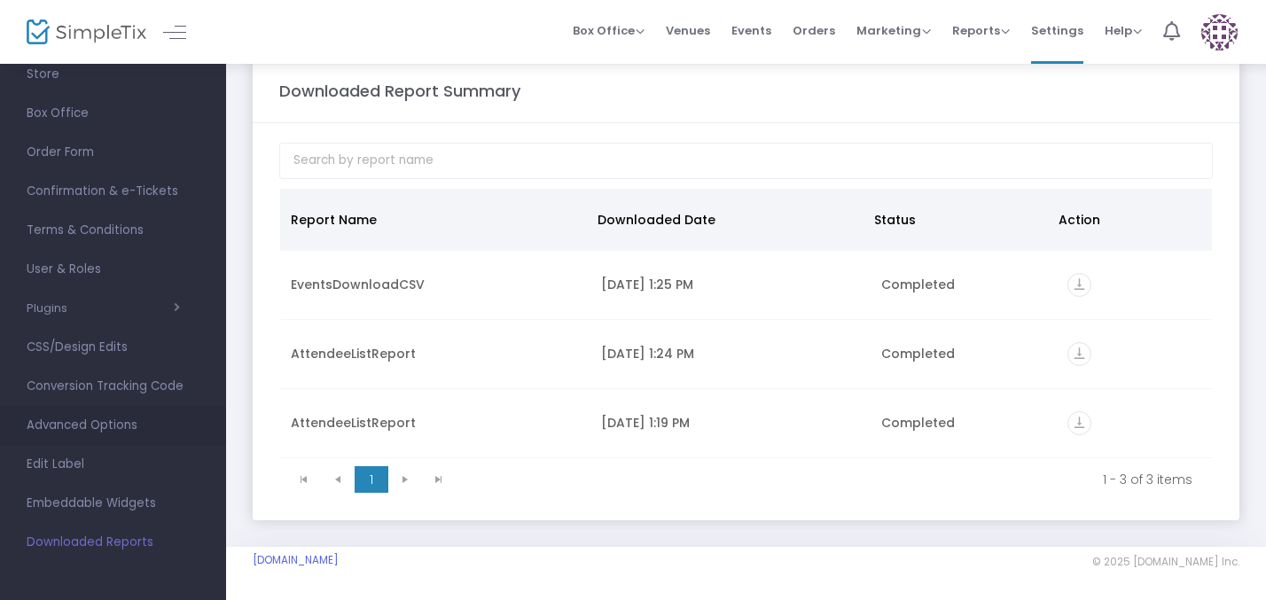
click at [103, 418] on span "Advanced Options" at bounding box center [113, 425] width 173 height 23
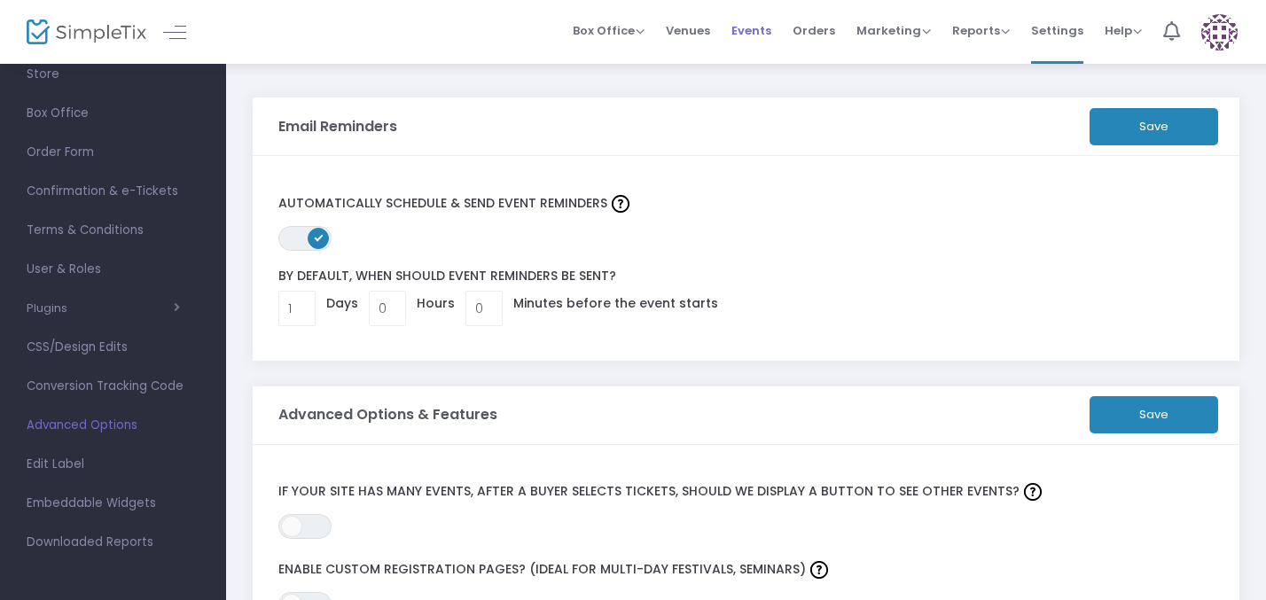
click at [759, 26] on span "Events" at bounding box center [751, 30] width 40 height 45
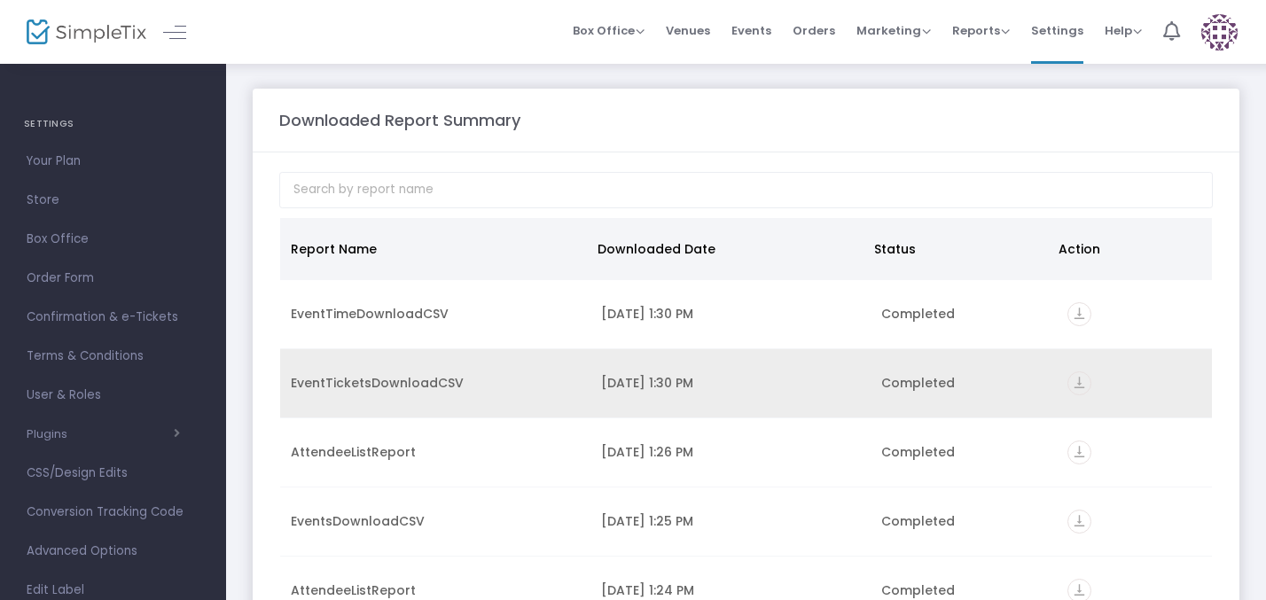
click at [1083, 378] on icon "vertical_align_bottom" at bounding box center [1079, 383] width 24 height 24
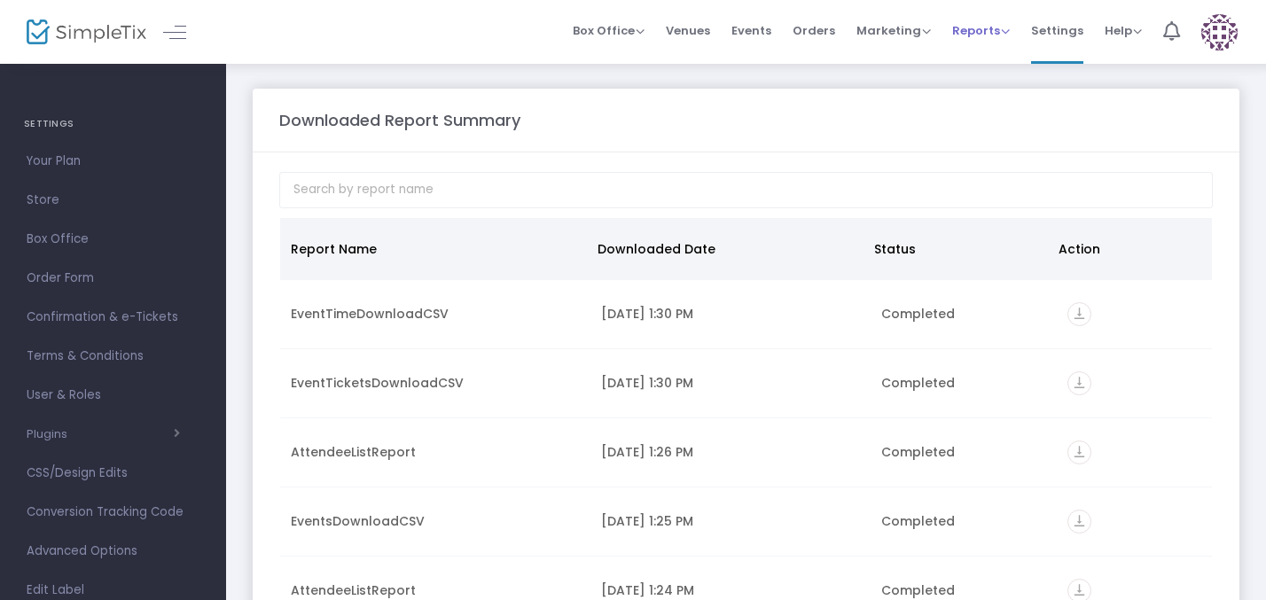
click at [1020, 2] on li "Reports Analytics Sales Reports Download" at bounding box center [981, 32] width 79 height 64
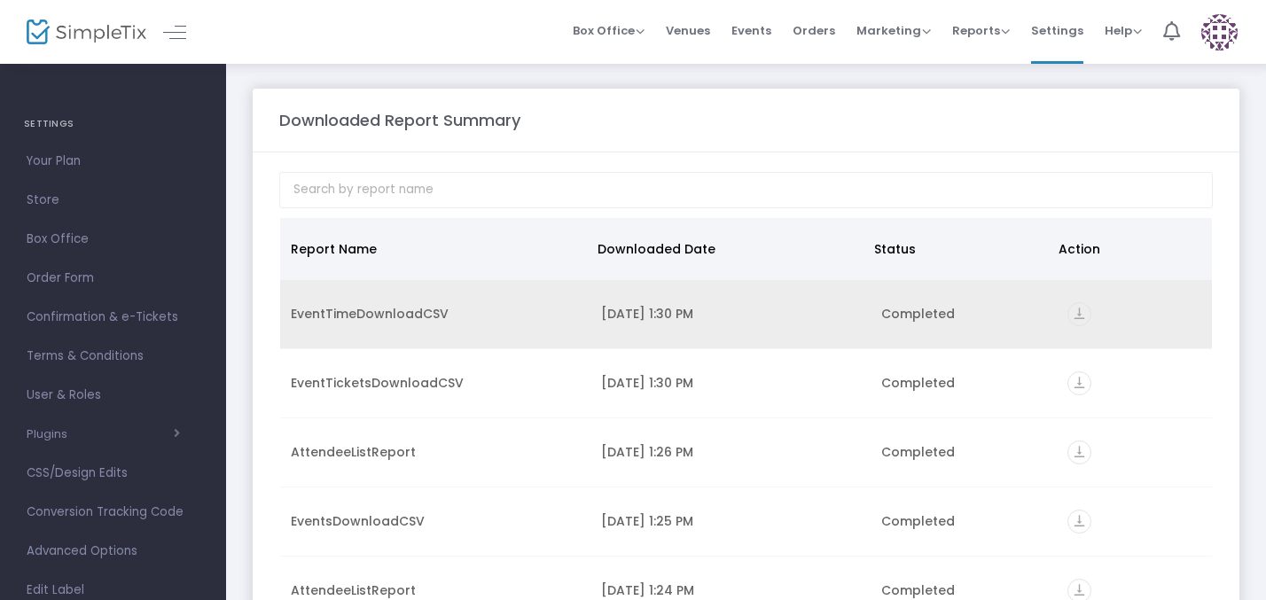
click at [1083, 316] on icon "vertical_align_bottom" at bounding box center [1079, 314] width 24 height 24
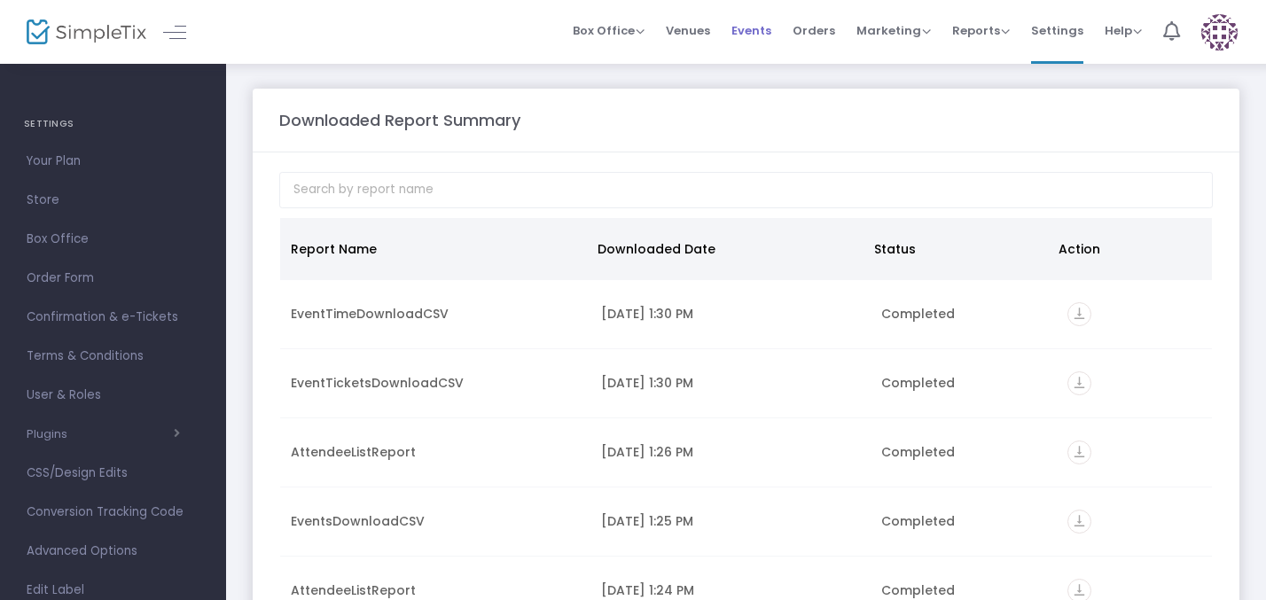
click at [763, 31] on span "Events" at bounding box center [751, 30] width 40 height 45
